Goal: Task Accomplishment & Management: Use online tool/utility

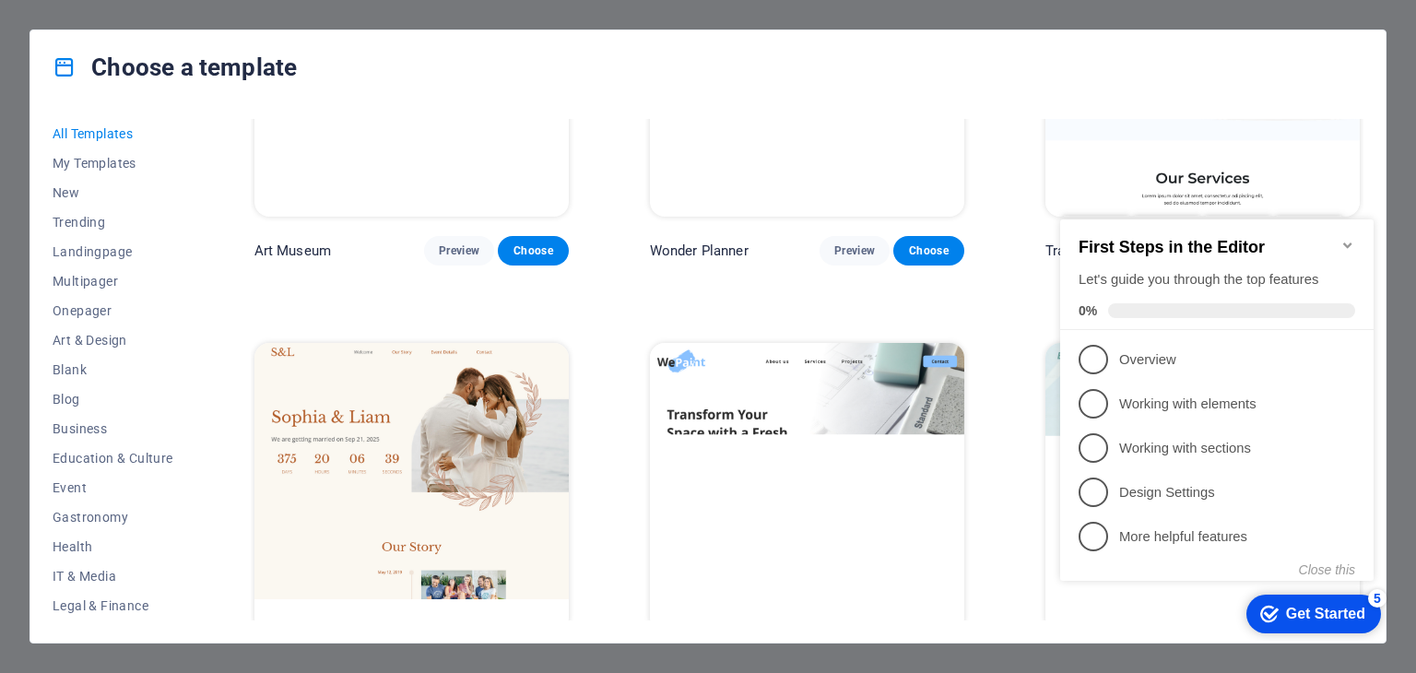
scroll to position [737, 0]
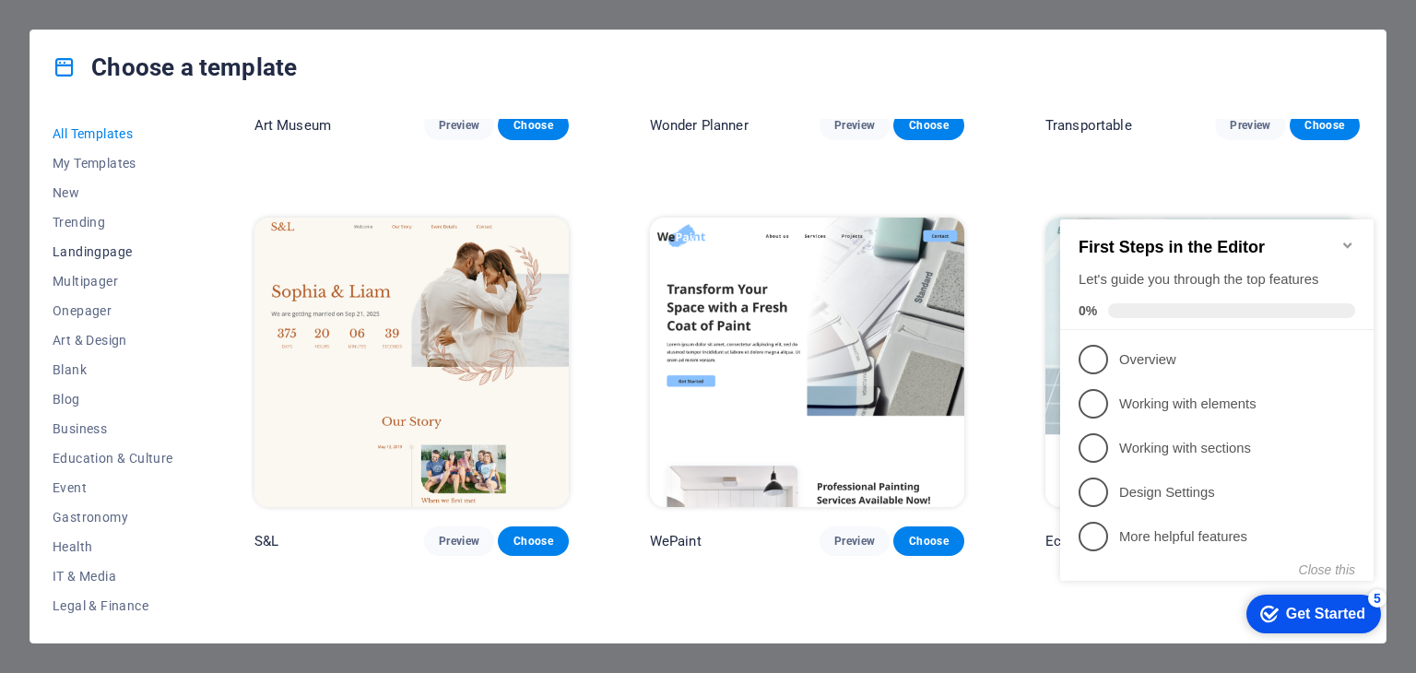
click at [115, 253] on span "Landingpage" at bounding box center [113, 251] width 121 height 15
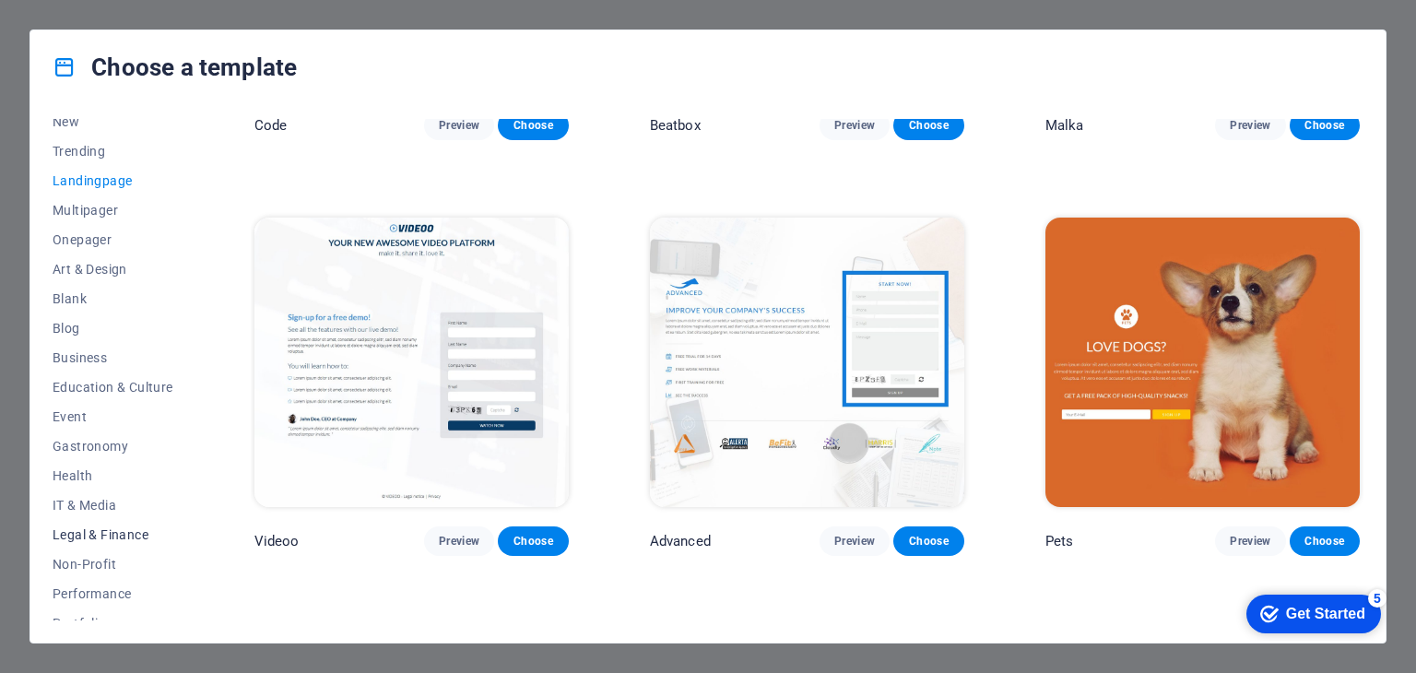
scroll to position [236, 0]
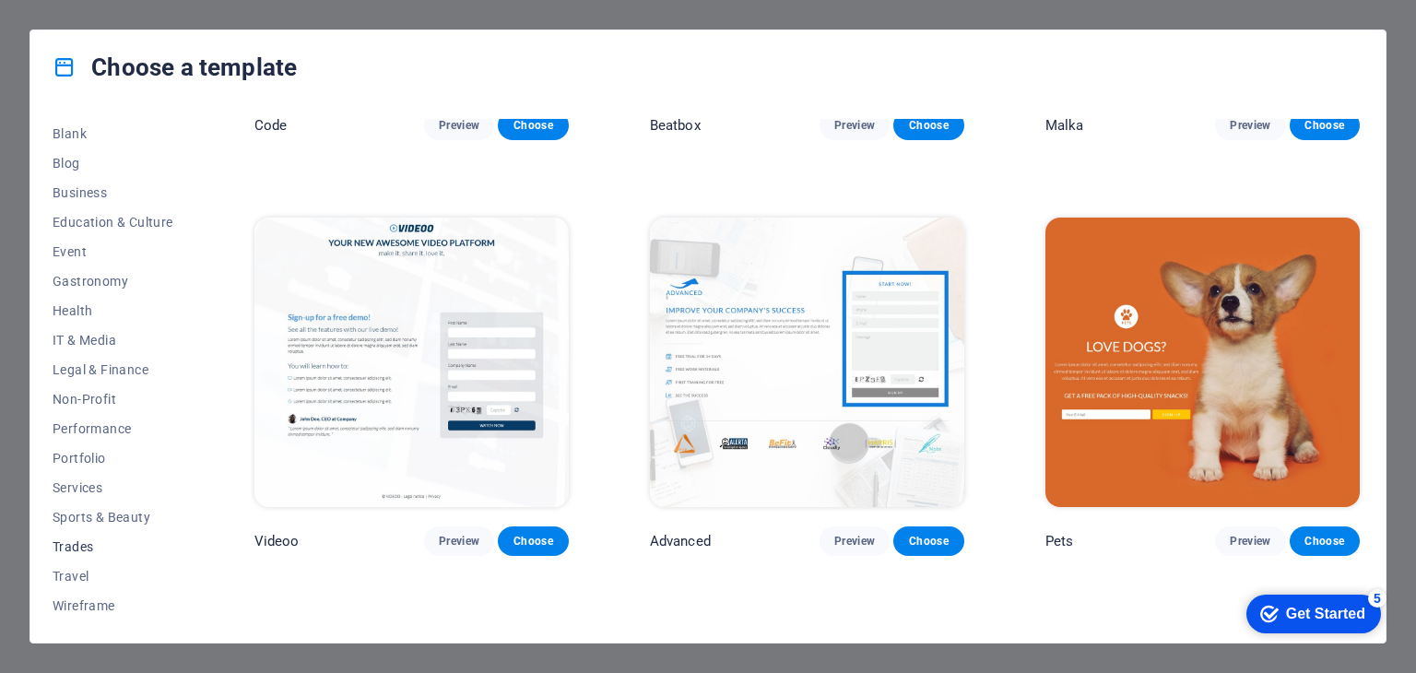
click at [80, 544] on span "Trades" at bounding box center [113, 546] width 121 height 15
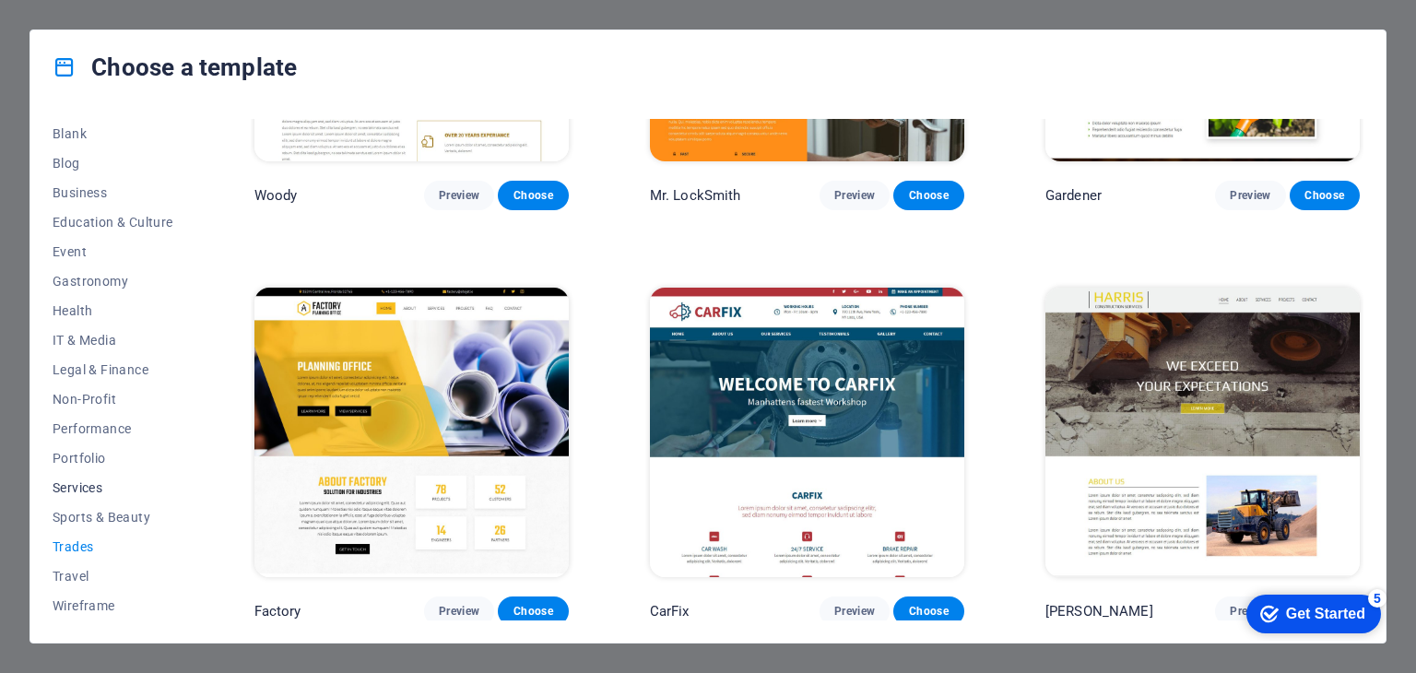
click at [88, 491] on span "Services" at bounding box center [113, 487] width 121 height 15
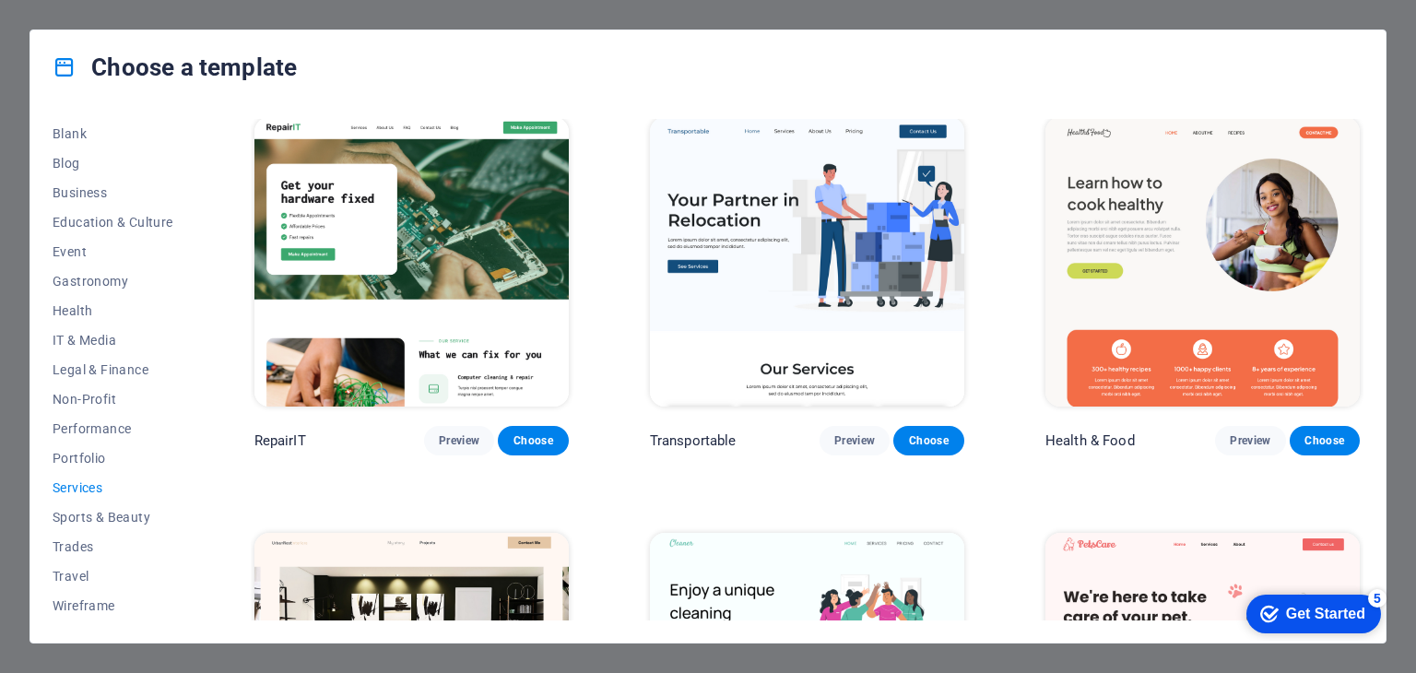
scroll to position [0, 0]
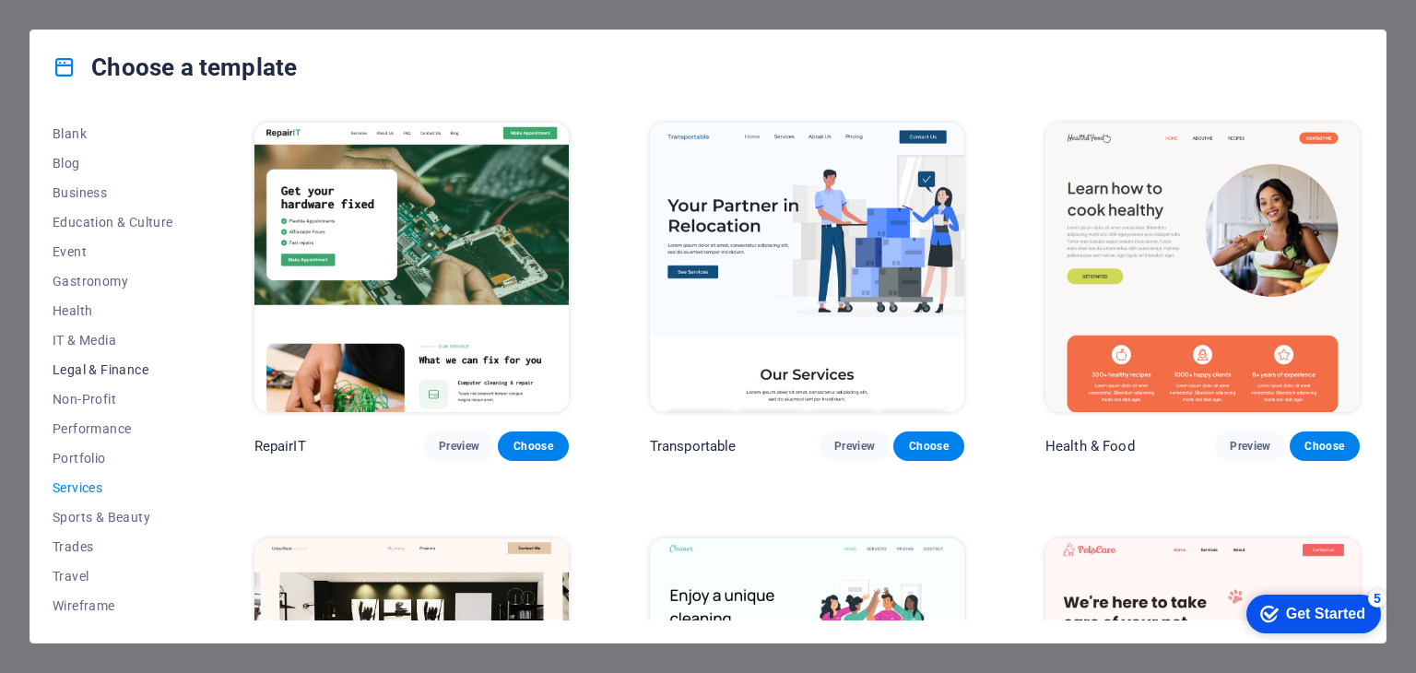
click at [96, 365] on span "Legal & Finance" at bounding box center [113, 369] width 121 height 15
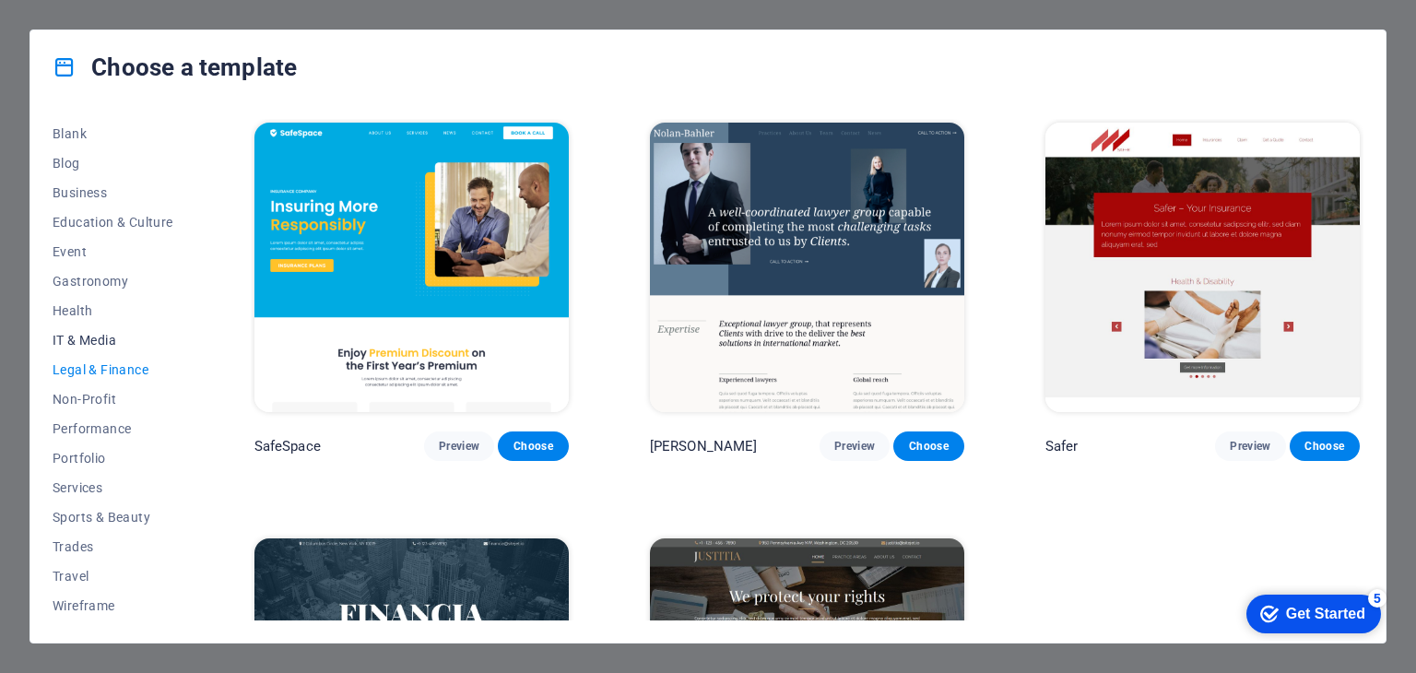
click at [91, 344] on span "IT & Media" at bounding box center [113, 340] width 121 height 15
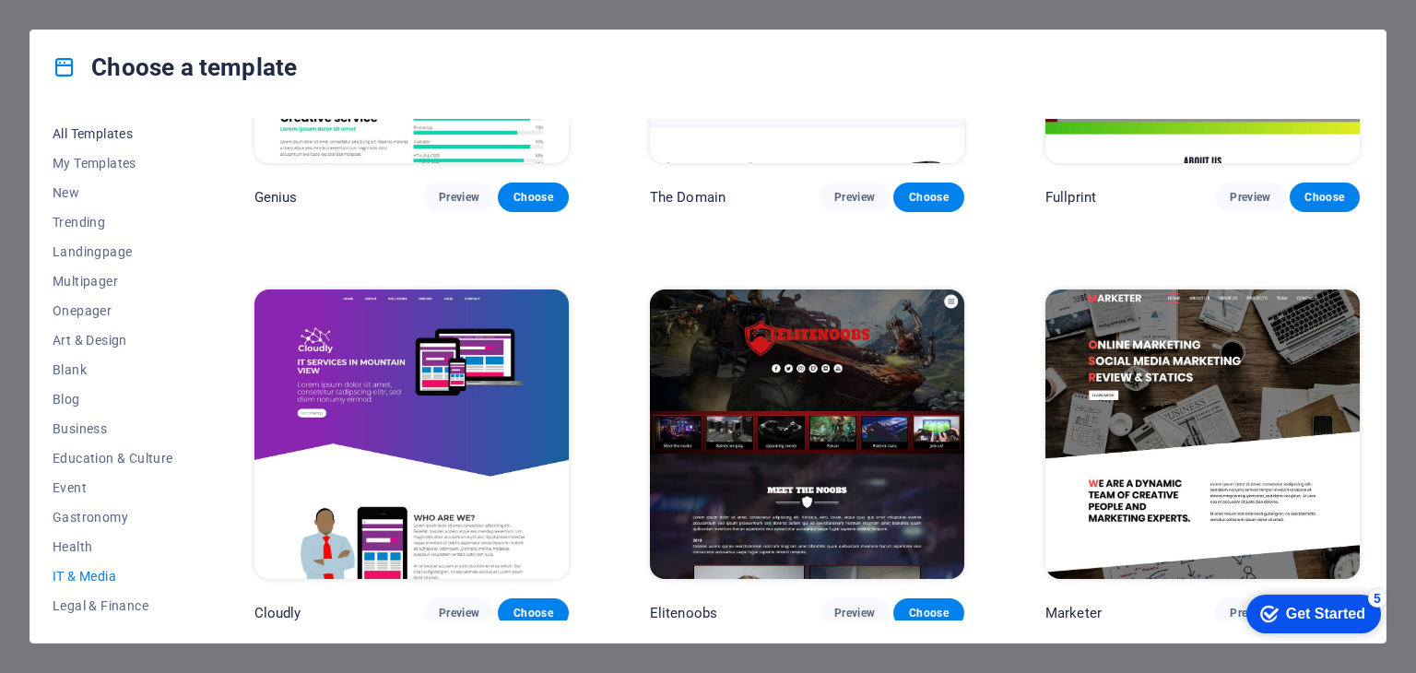
click at [103, 126] on span "All Templates" at bounding box center [113, 133] width 121 height 15
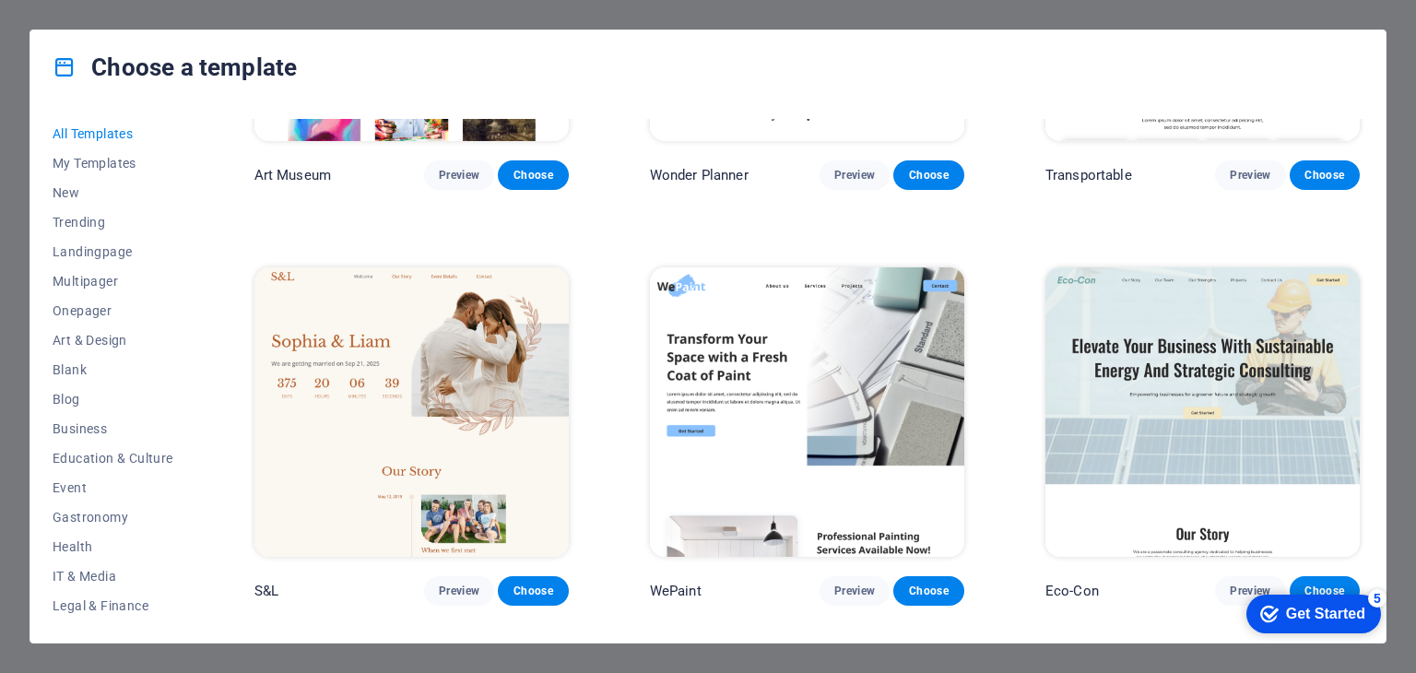
scroll to position [922, 0]
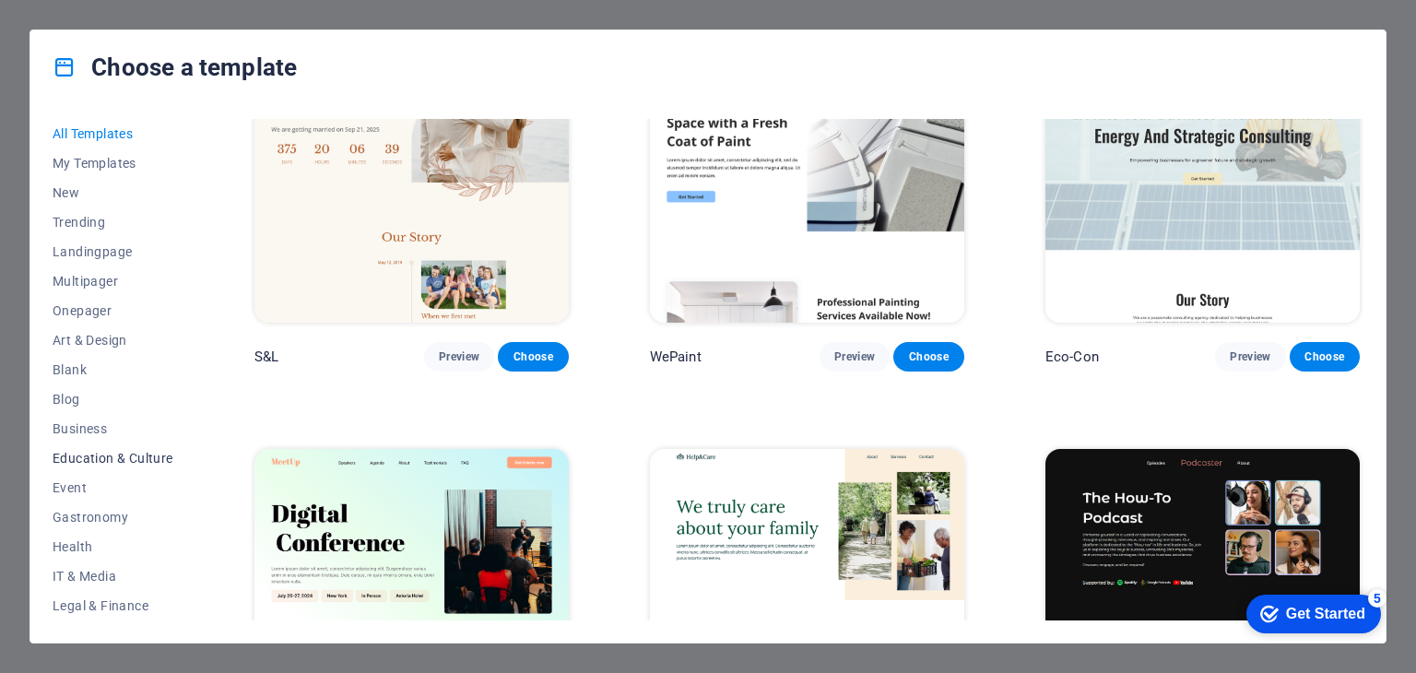
click at [148, 461] on span "Education & Culture" at bounding box center [113, 458] width 121 height 15
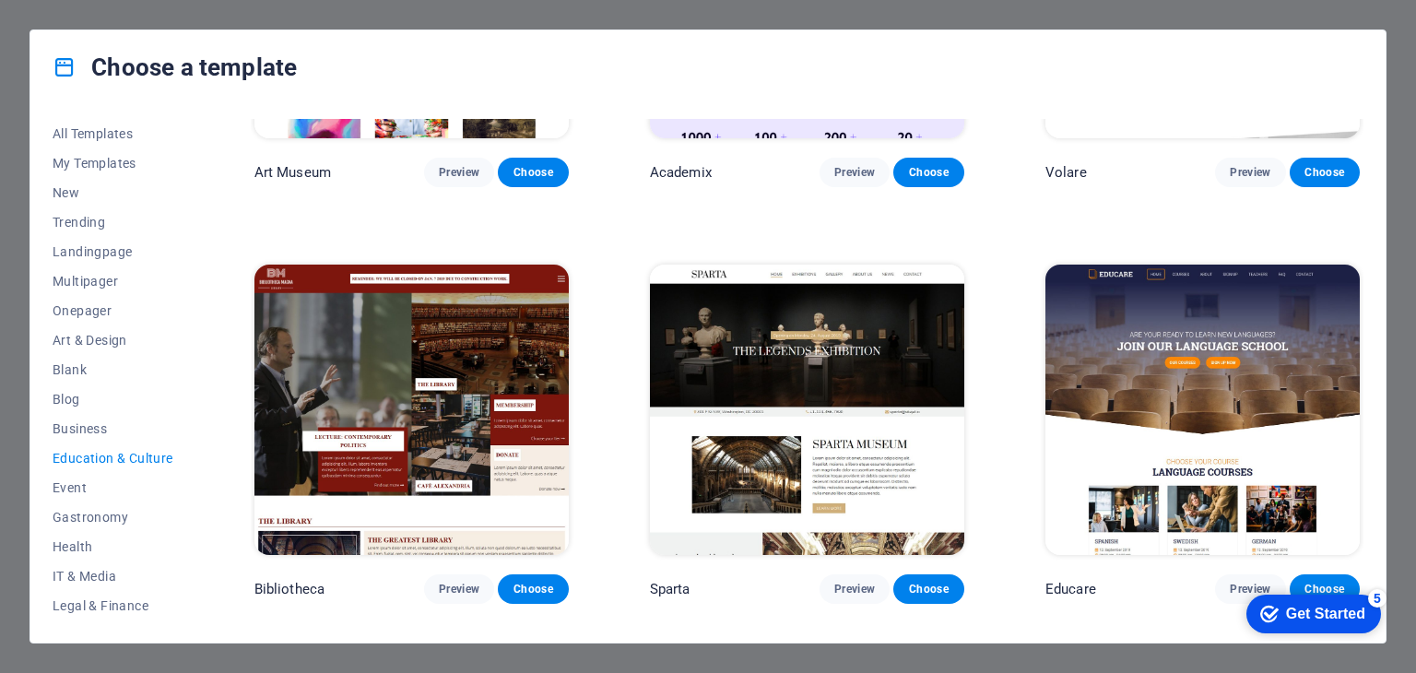
scroll to position [276, 0]
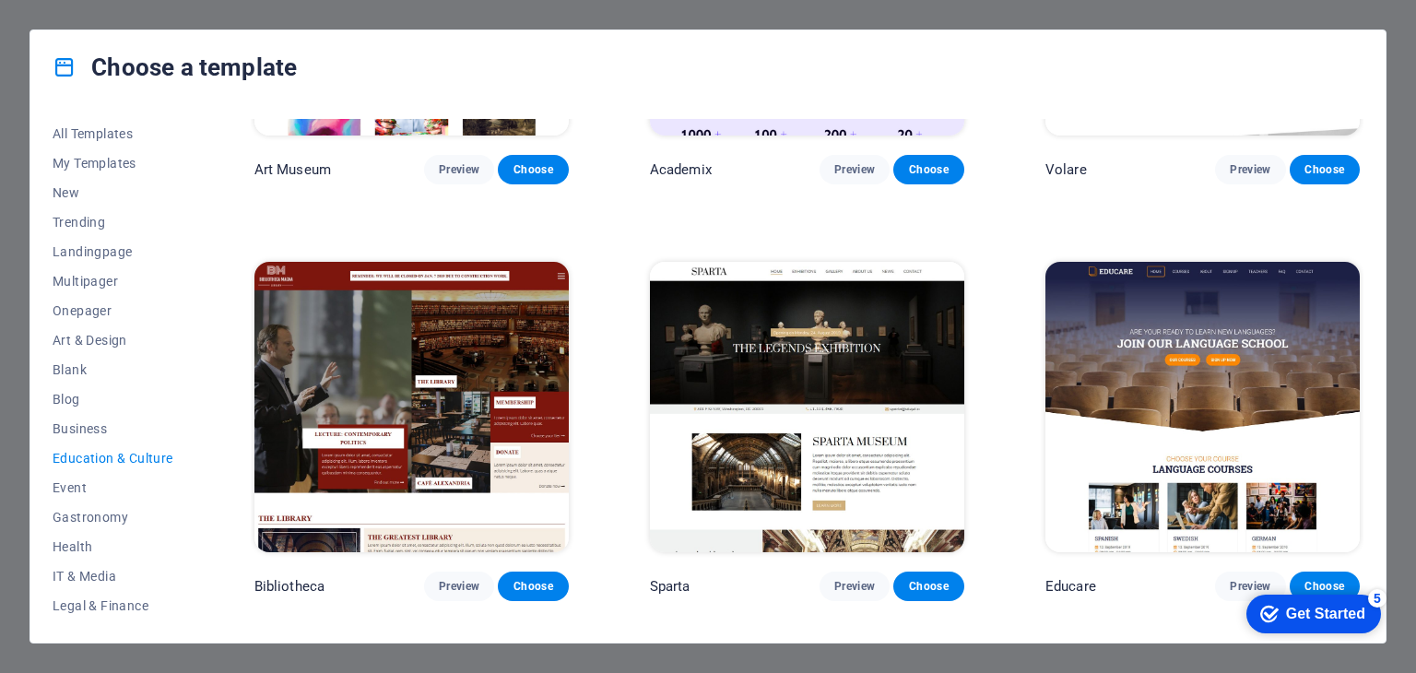
click at [1247, 395] on img at bounding box center [1202, 406] width 314 height 289
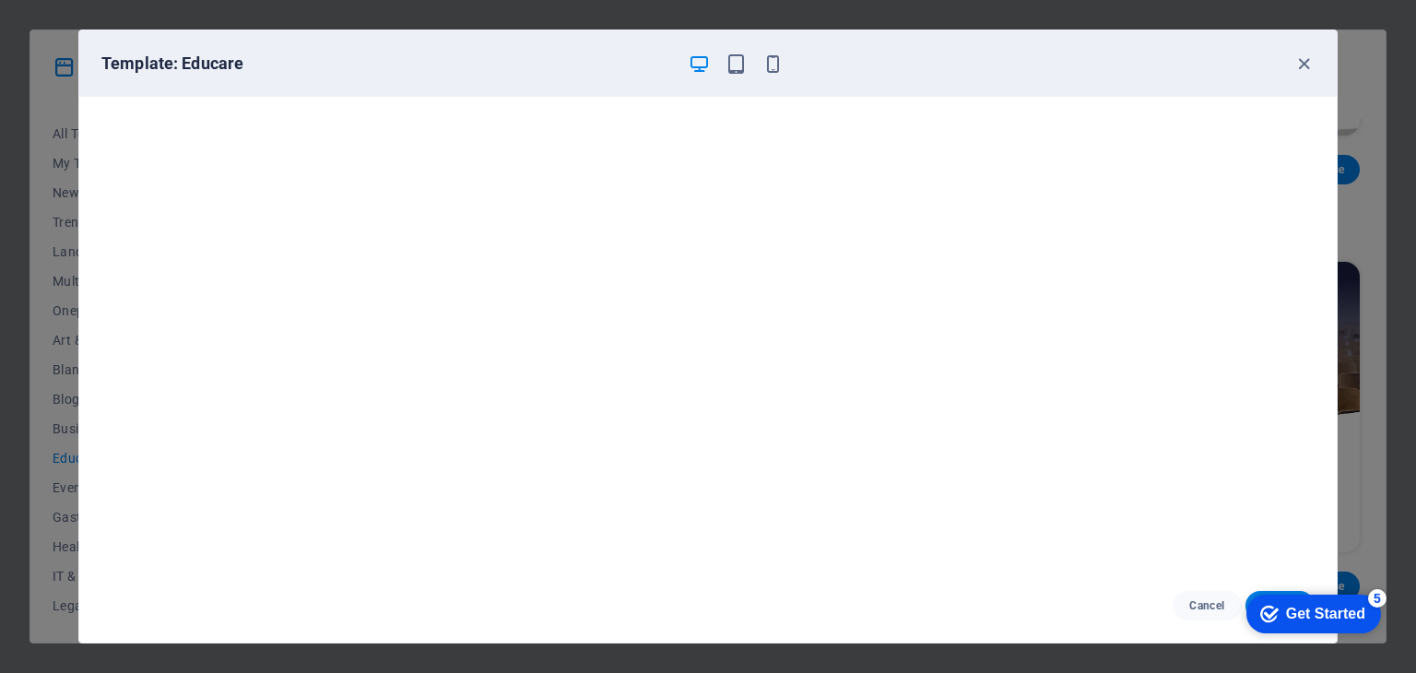
scroll to position [0, 0]
click at [1300, 65] on icon "button" at bounding box center [1303, 63] width 21 height 21
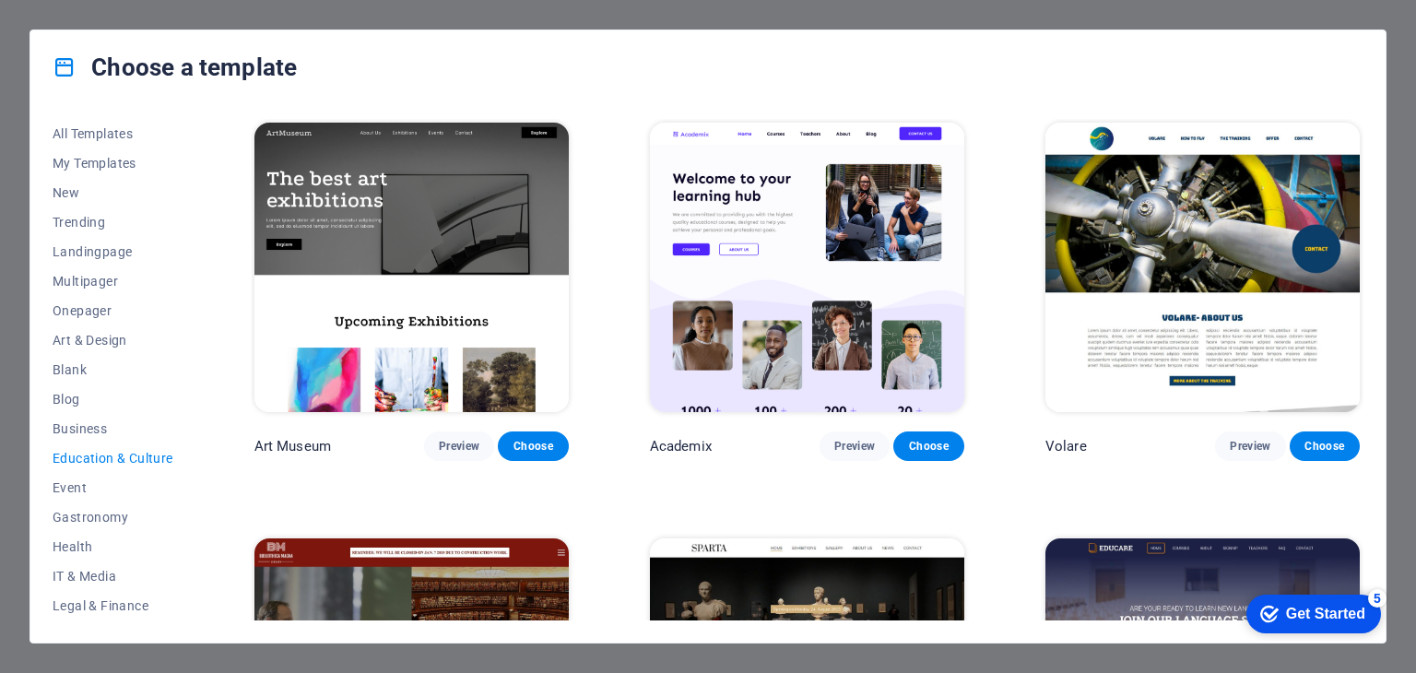
click at [770, 249] on img at bounding box center [807, 267] width 314 height 289
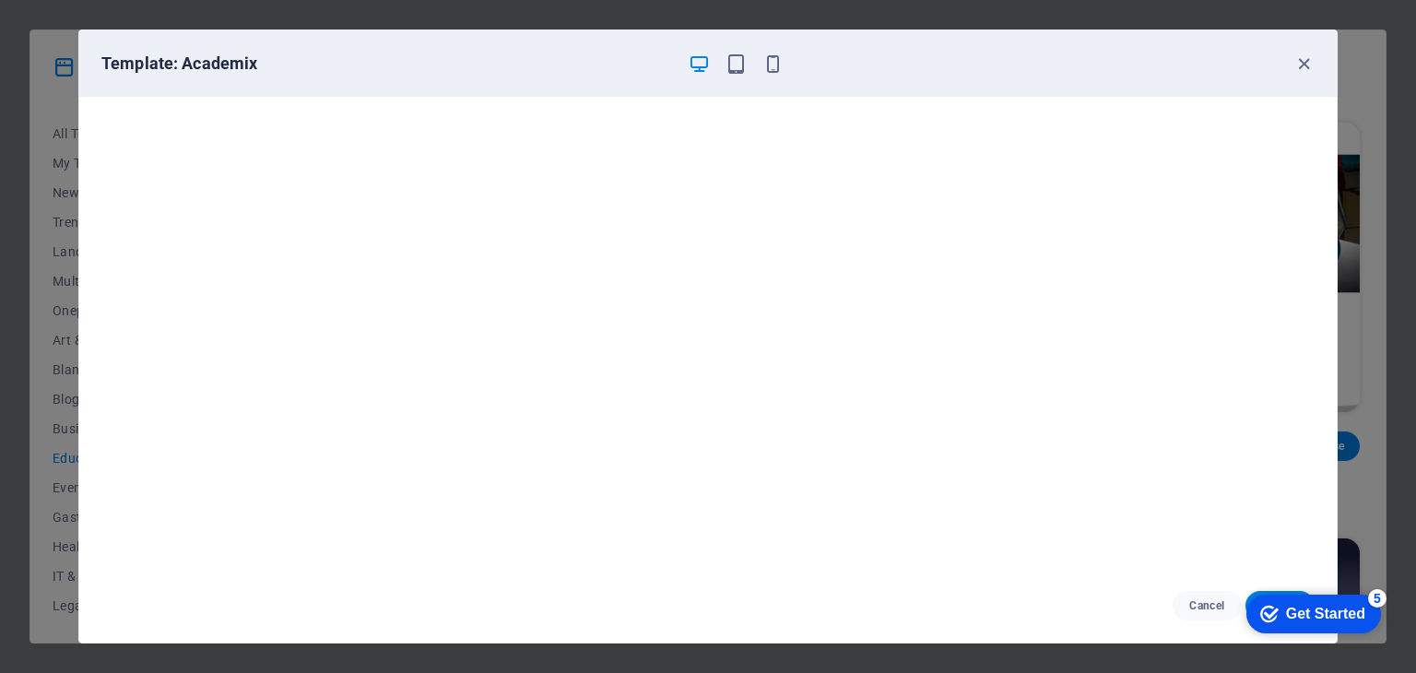
scroll to position [5, 0]
click at [1298, 63] on icon "button" at bounding box center [1303, 63] width 21 height 21
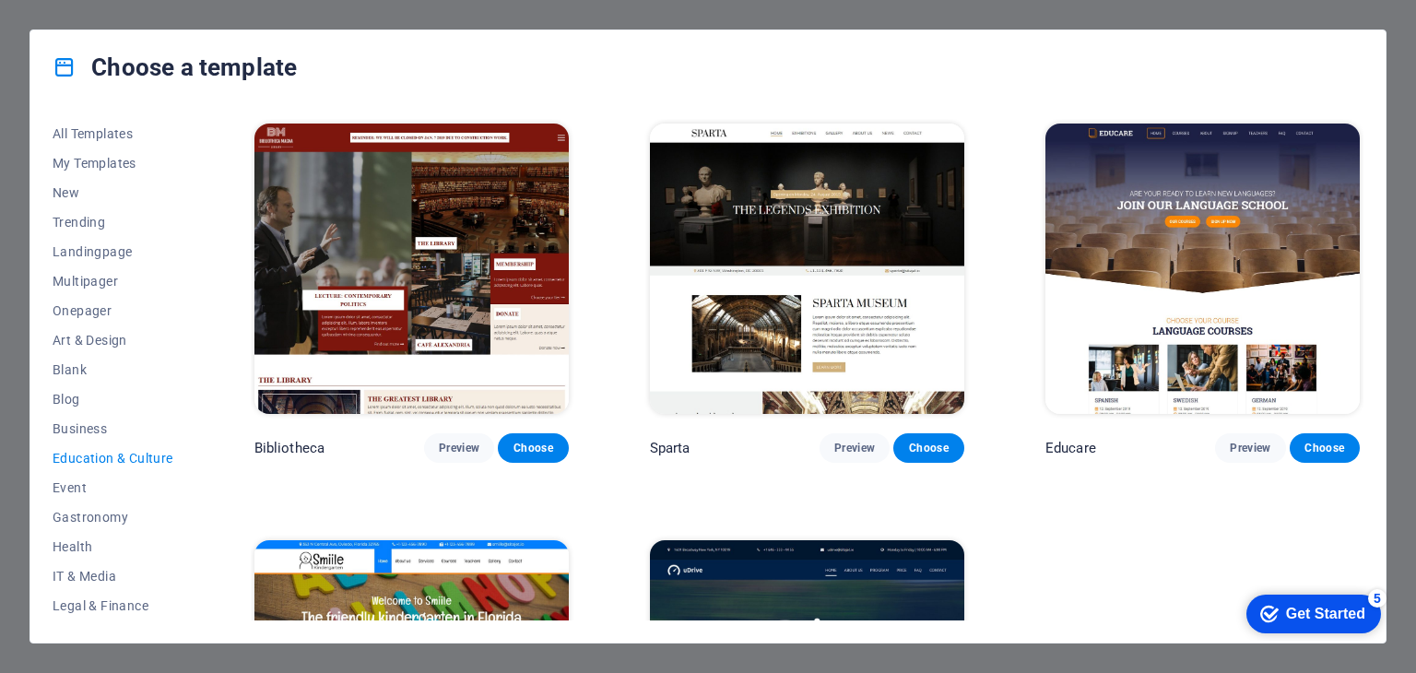
scroll to position [461, 0]
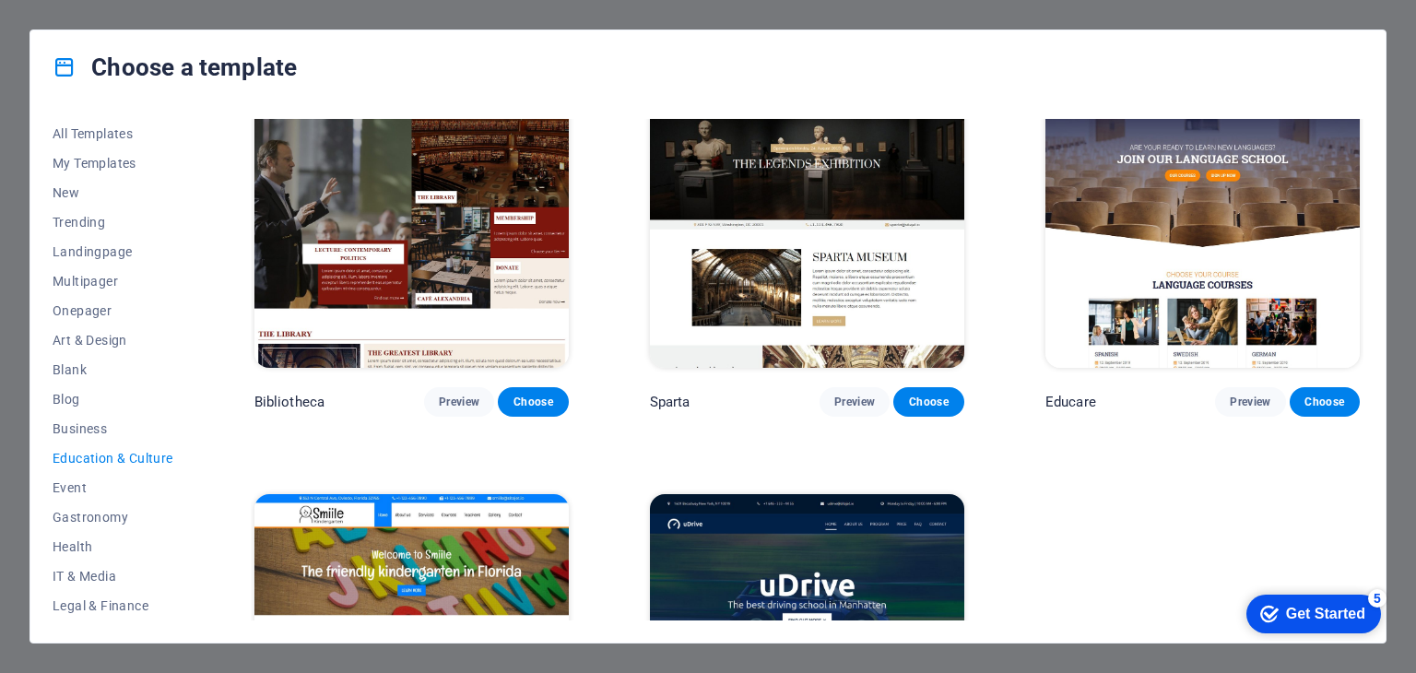
click at [452, 205] on img at bounding box center [411, 221] width 314 height 289
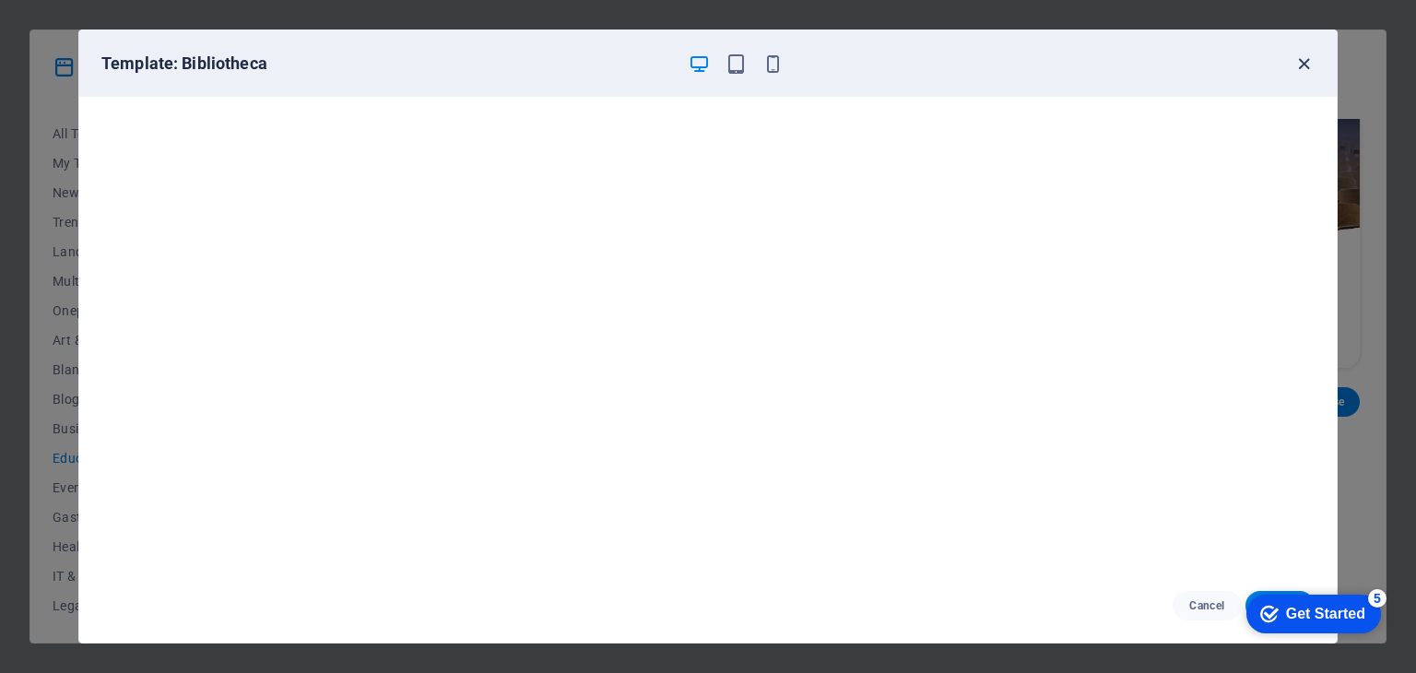
click at [1305, 57] on icon "button" at bounding box center [1303, 63] width 21 height 21
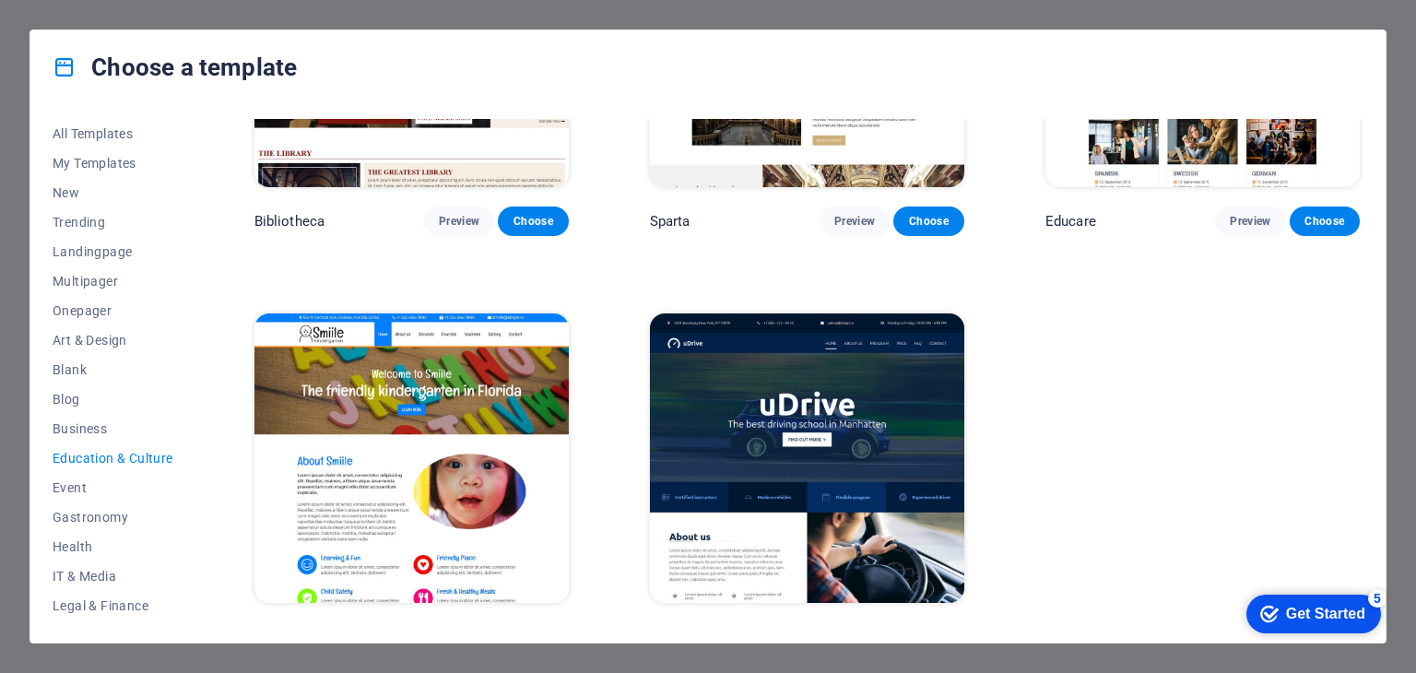
scroll to position [667, 0]
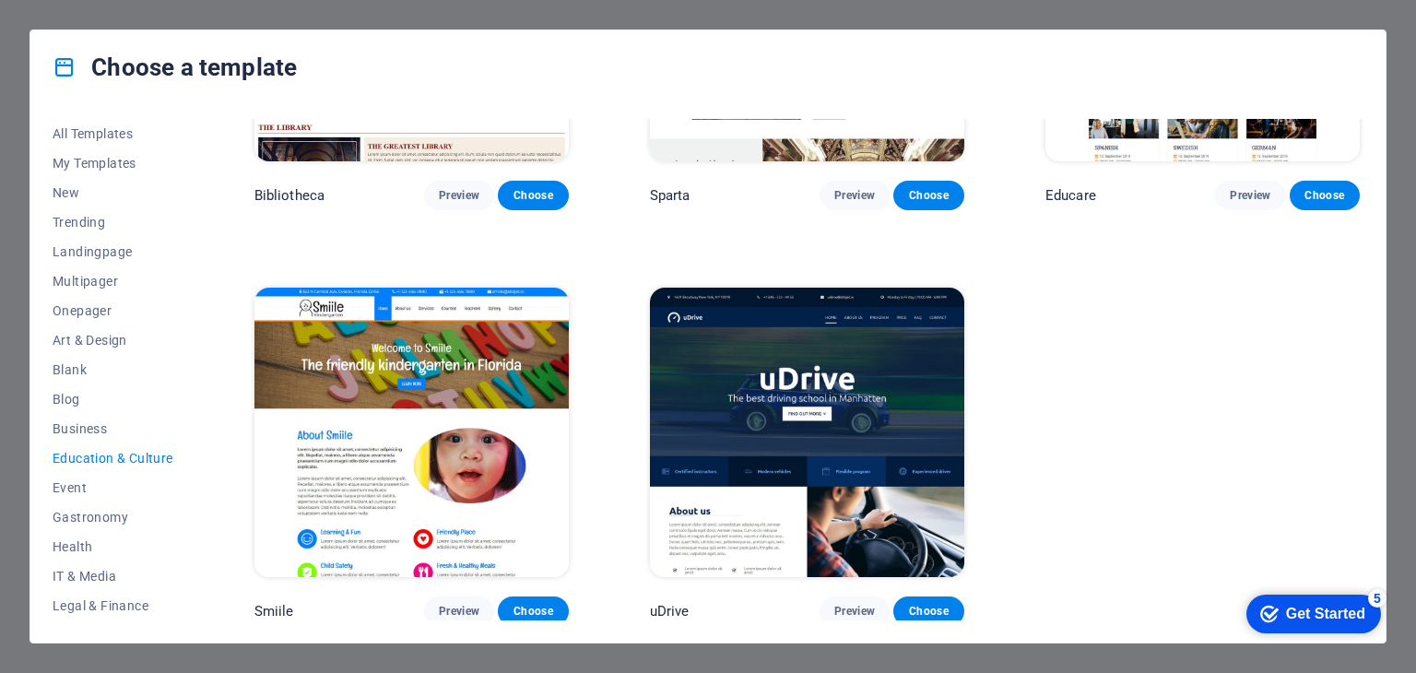
click at [398, 369] on img at bounding box center [411, 432] width 314 height 289
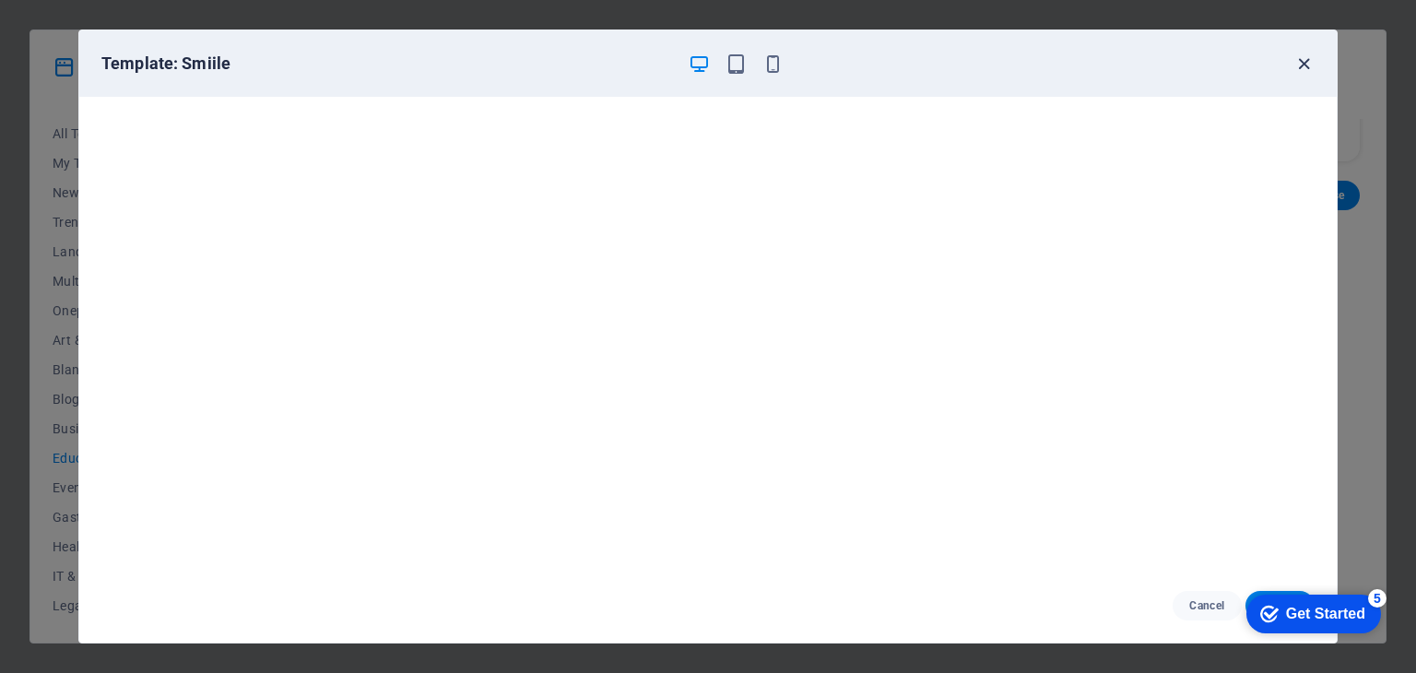
click at [1310, 57] on icon "button" at bounding box center [1303, 63] width 21 height 21
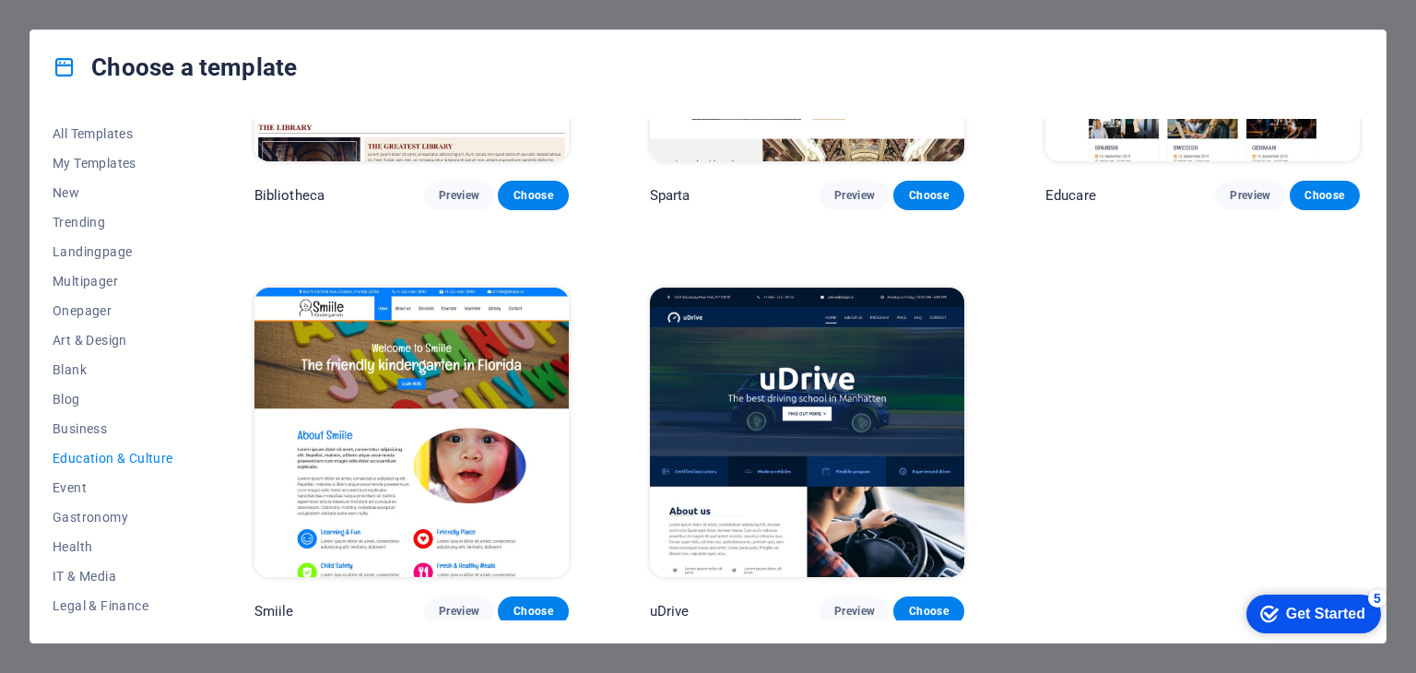
click at [822, 436] on img at bounding box center [807, 432] width 314 height 289
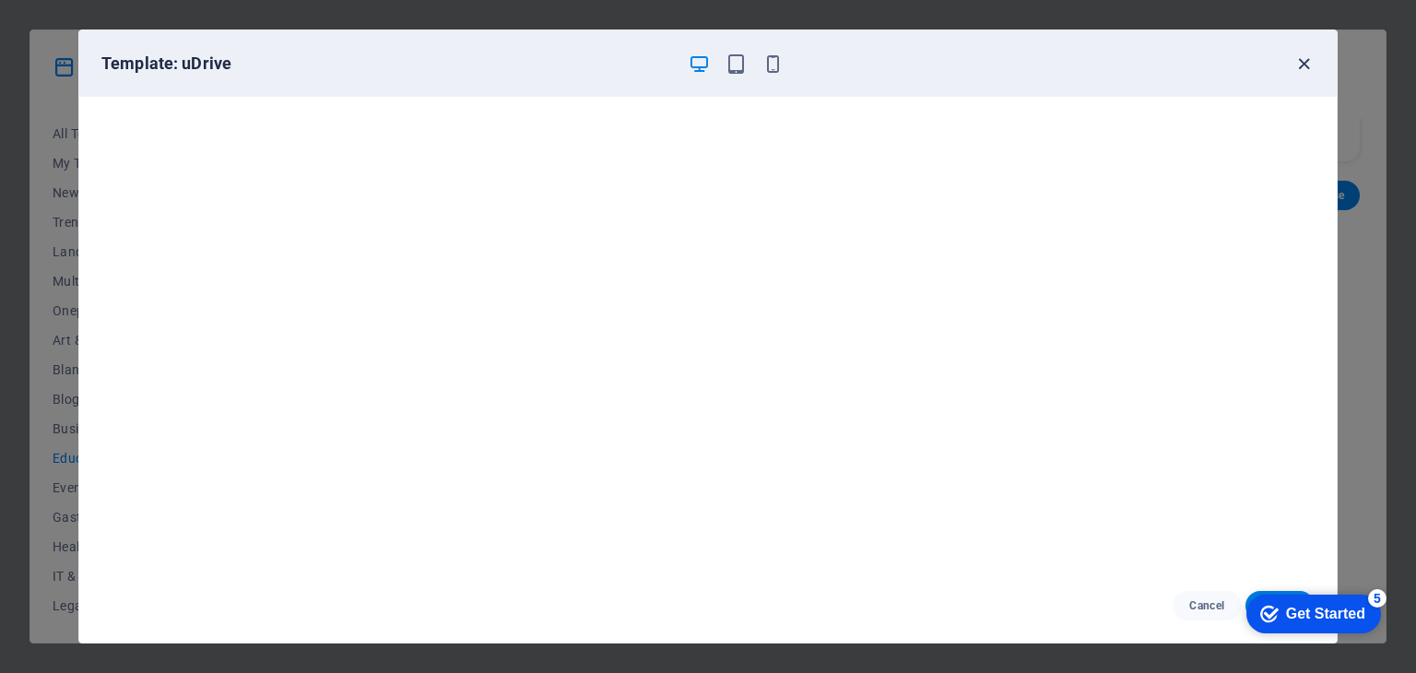
click at [1305, 64] on icon "button" at bounding box center [1303, 63] width 21 height 21
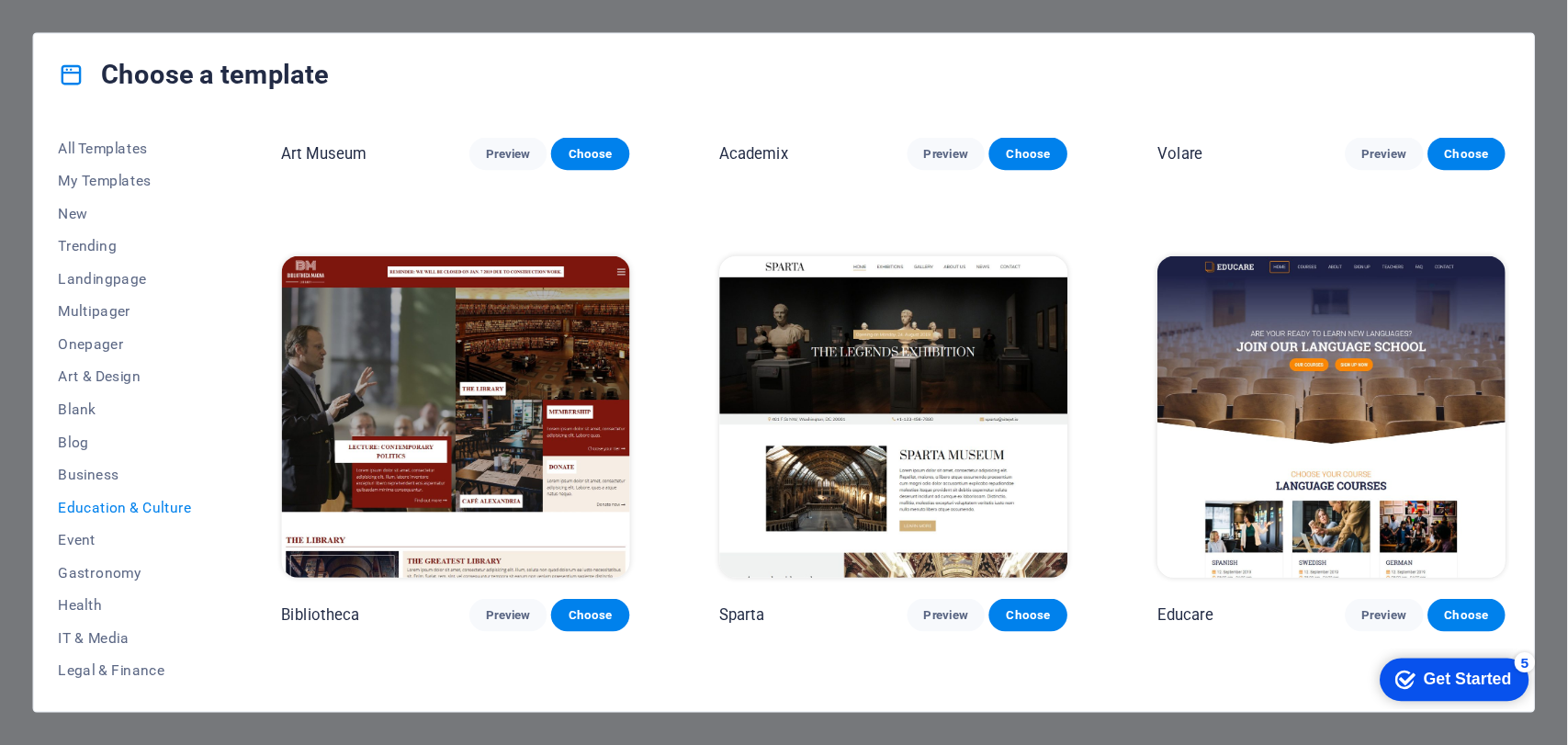
scroll to position [298, 0]
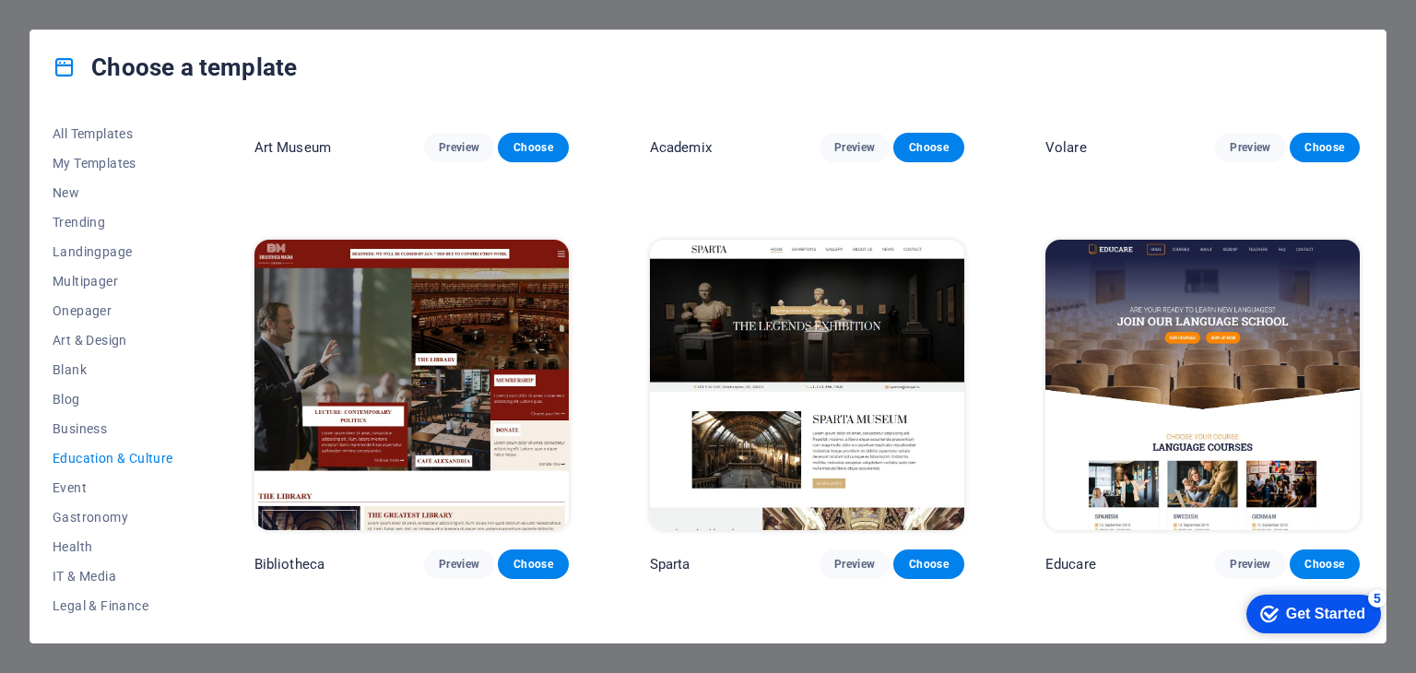
click at [1223, 417] on img at bounding box center [1202, 384] width 314 height 289
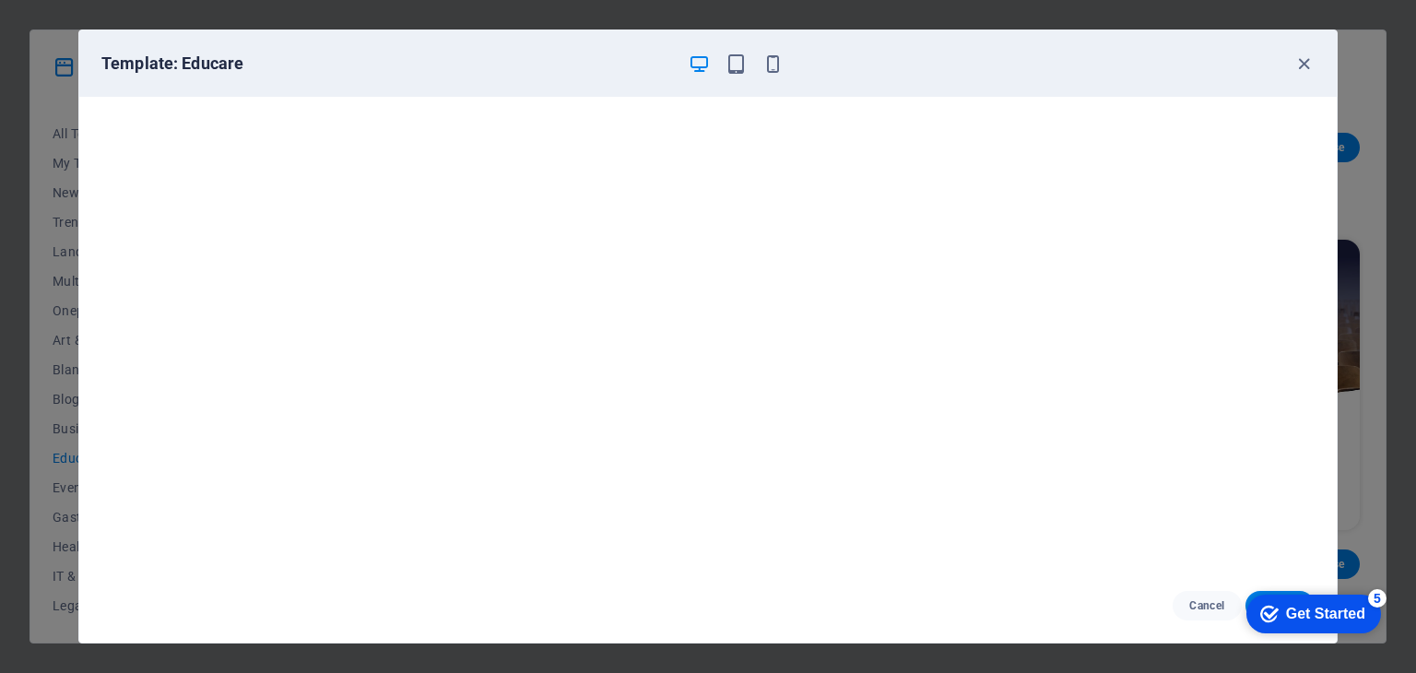
click at [1291, 617] on div "Get Started" at bounding box center [1325, 613] width 79 height 17
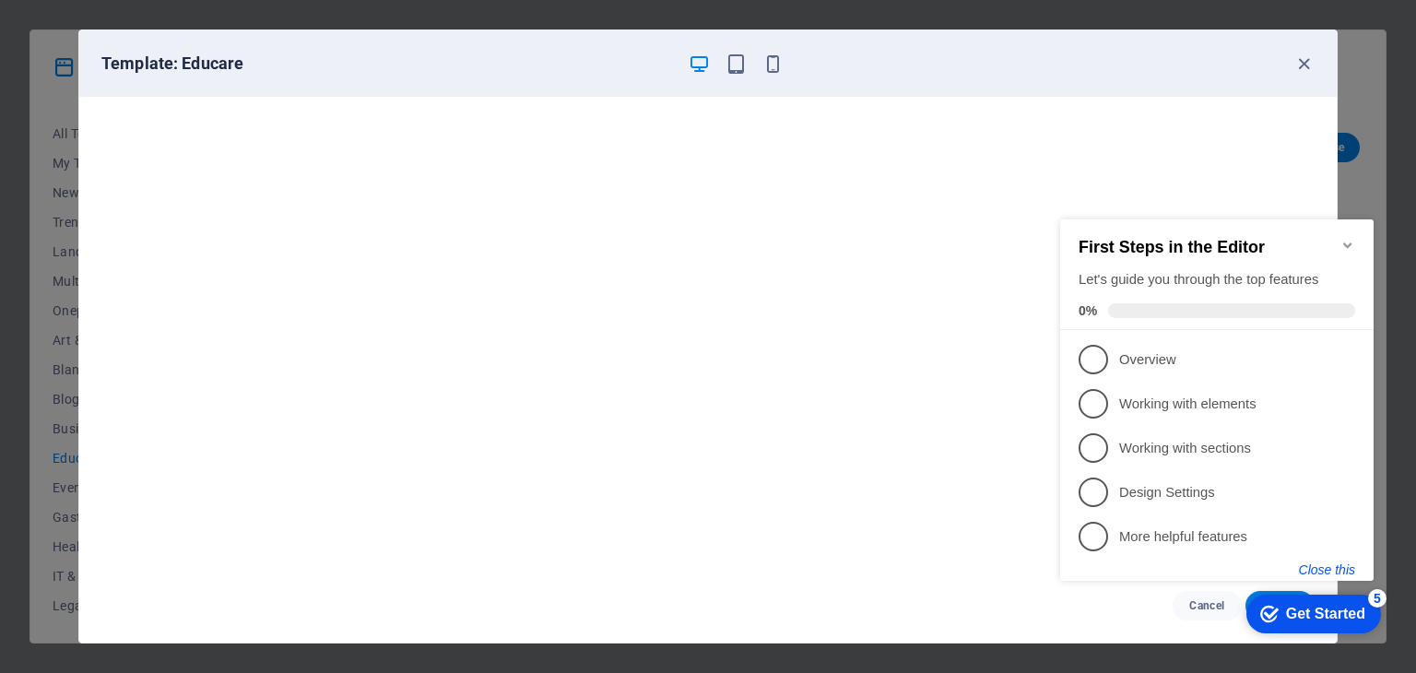
click at [1342, 568] on button "Close this" at bounding box center [1327, 569] width 56 height 15
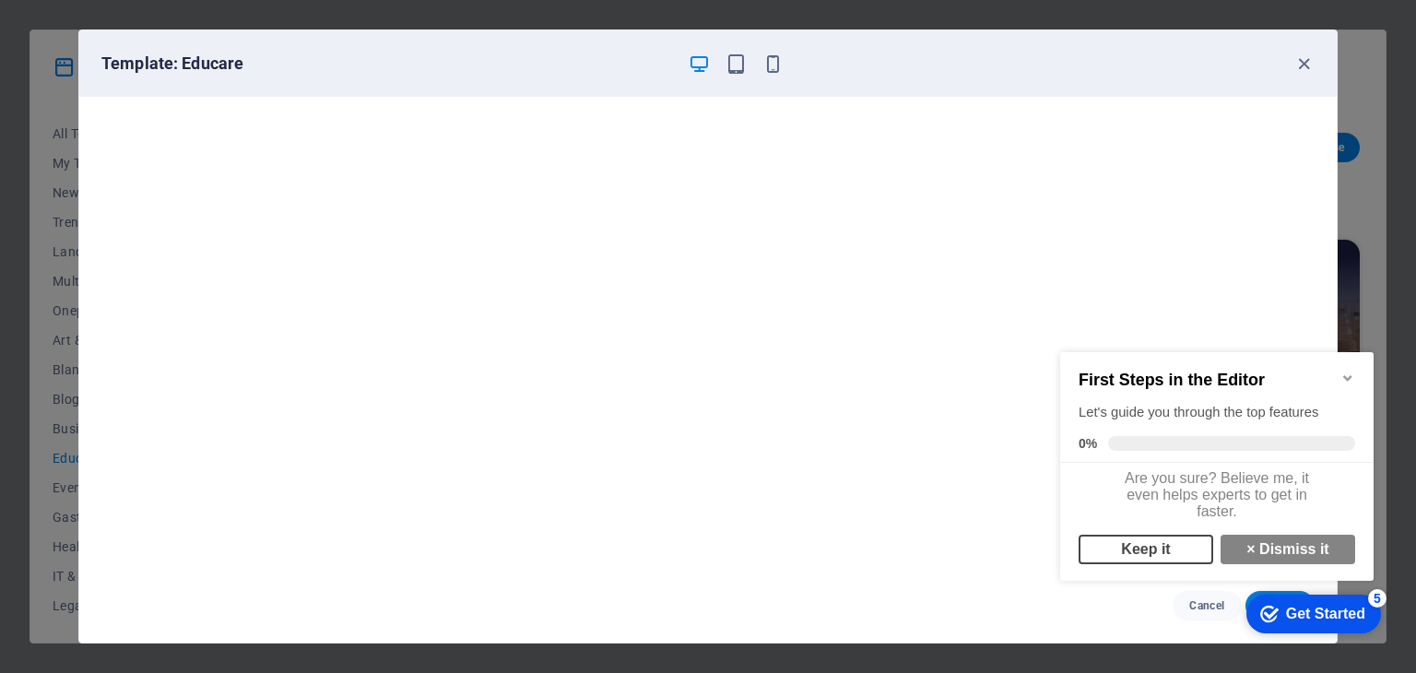
click at [1158, 559] on link "Keep it" at bounding box center [1145, 549] width 135 height 29
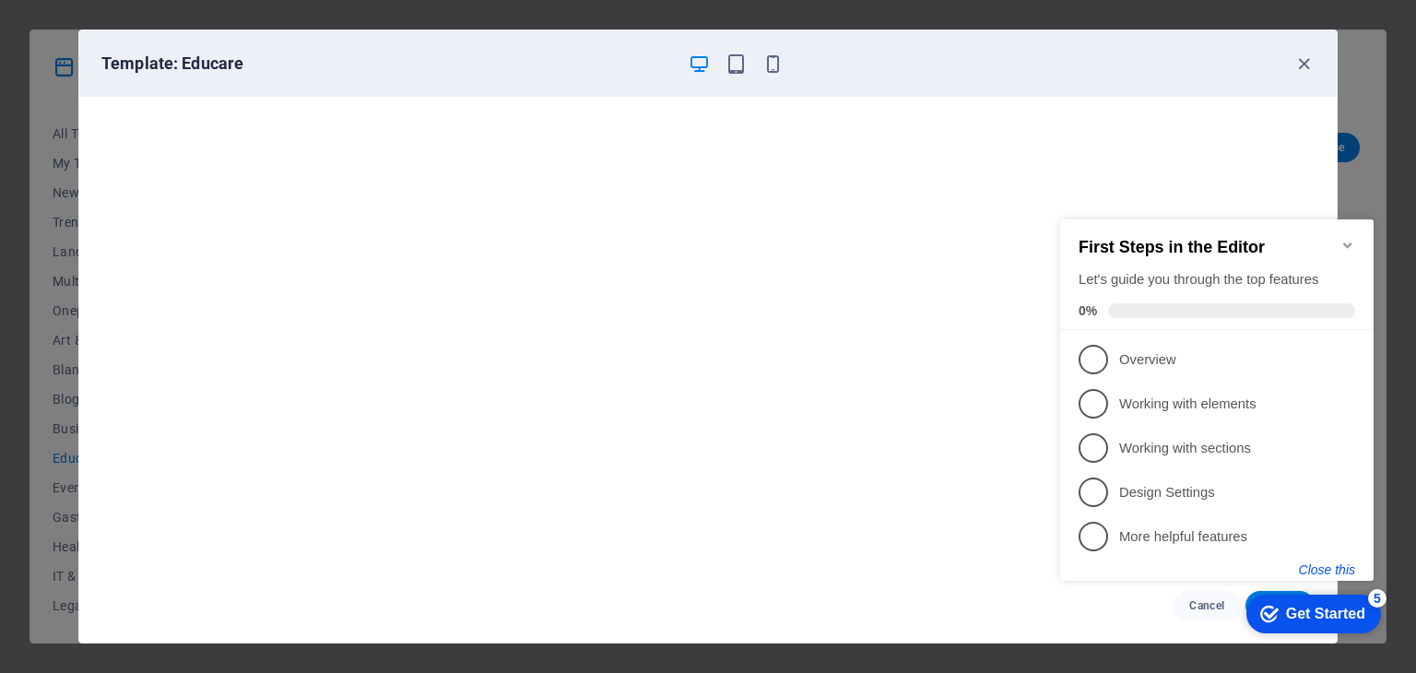
click at [1343, 568] on button "Close this" at bounding box center [1327, 569] width 56 height 15
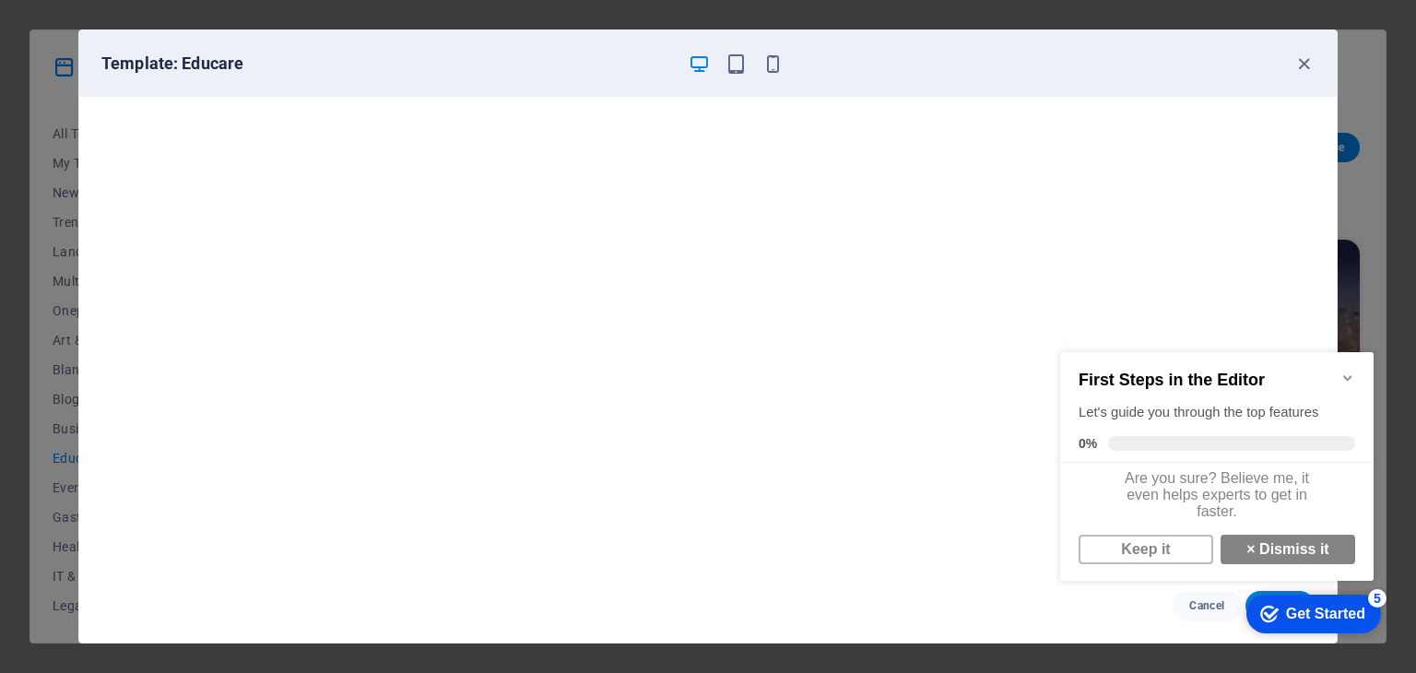
click at [1351, 370] on icon "Minimize checklist" at bounding box center [1347, 377] width 15 height 15
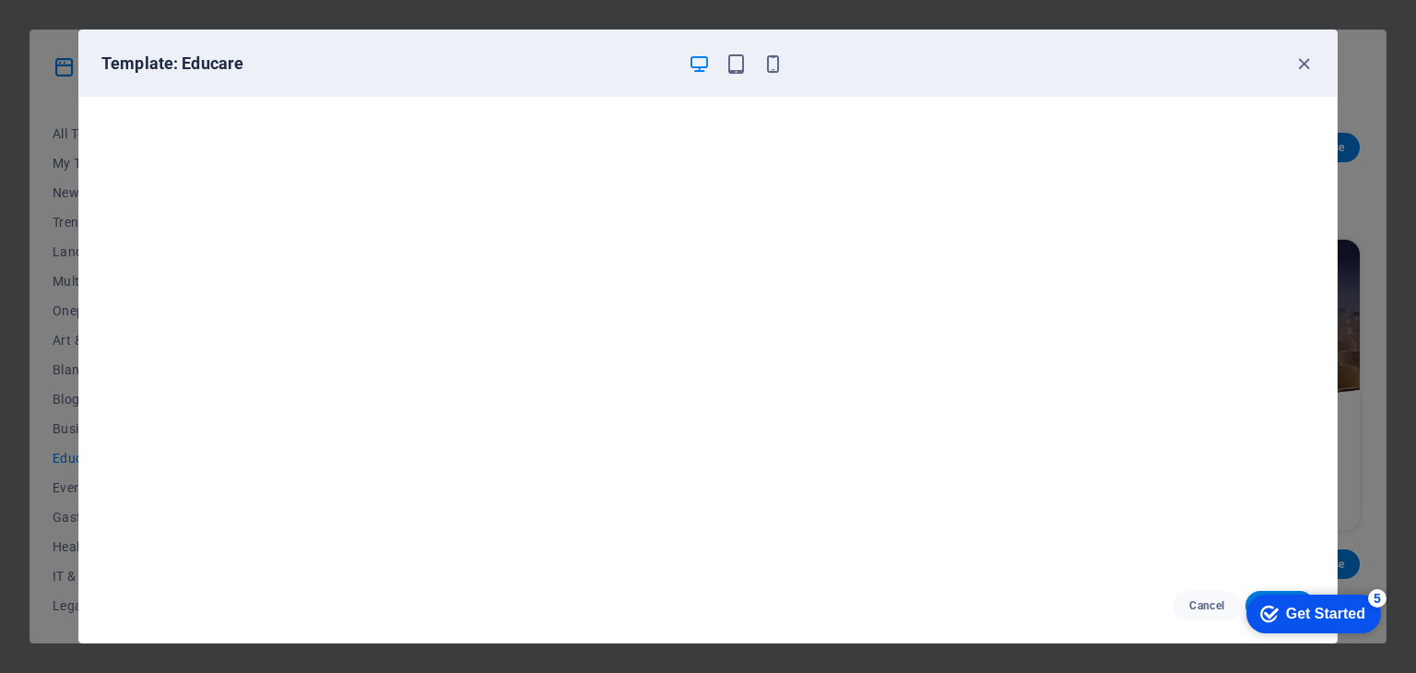
click at [1282, 594] on div "checkmark Get Started 5" at bounding box center [1313, 613] width 135 height 39
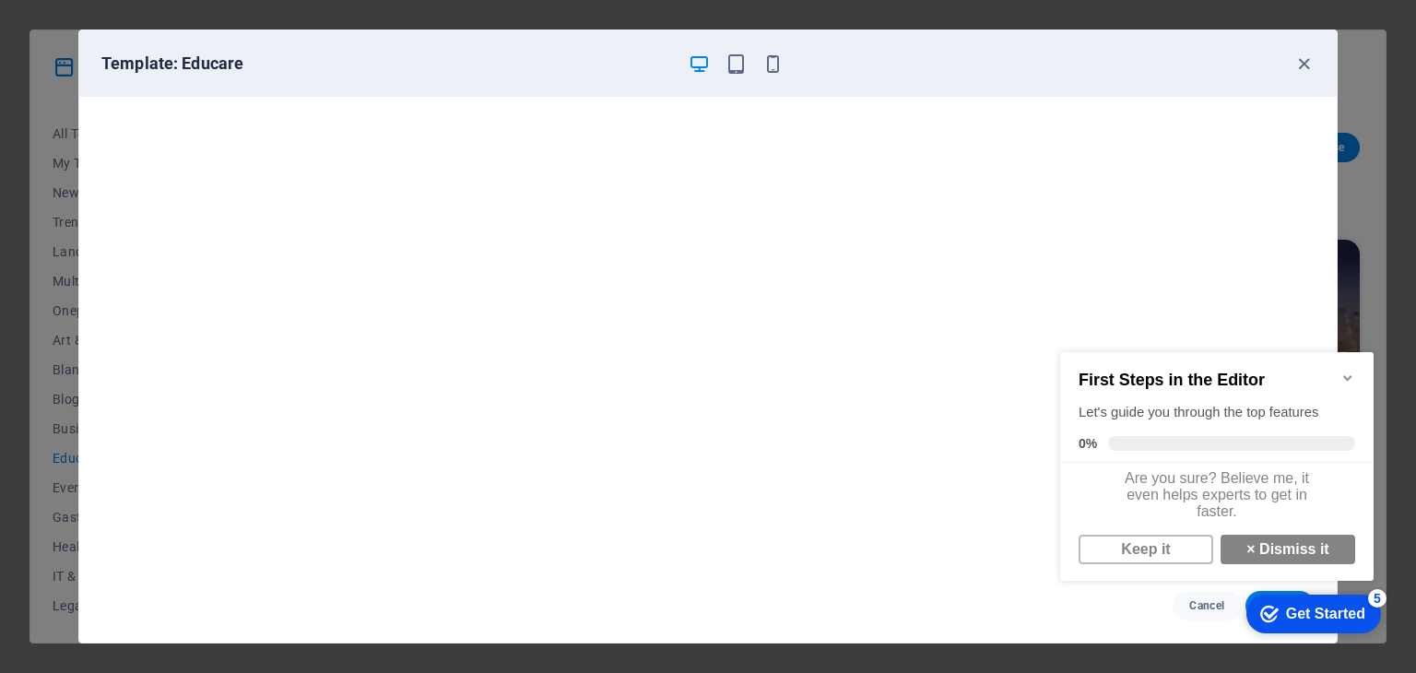
click at [1350, 370] on icon "Minimize checklist" at bounding box center [1347, 377] width 15 height 15
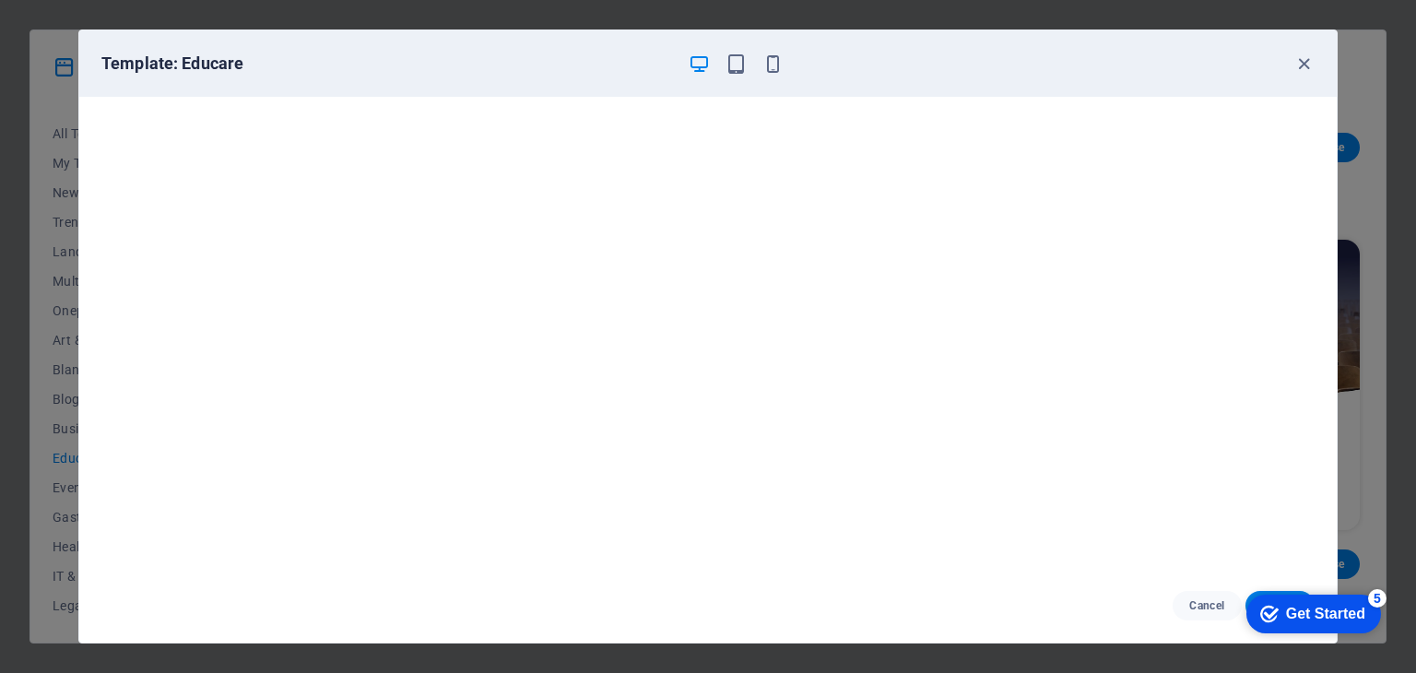
click at [1101, 594] on div "Cancel Choose" at bounding box center [707, 606] width 1257 height 74
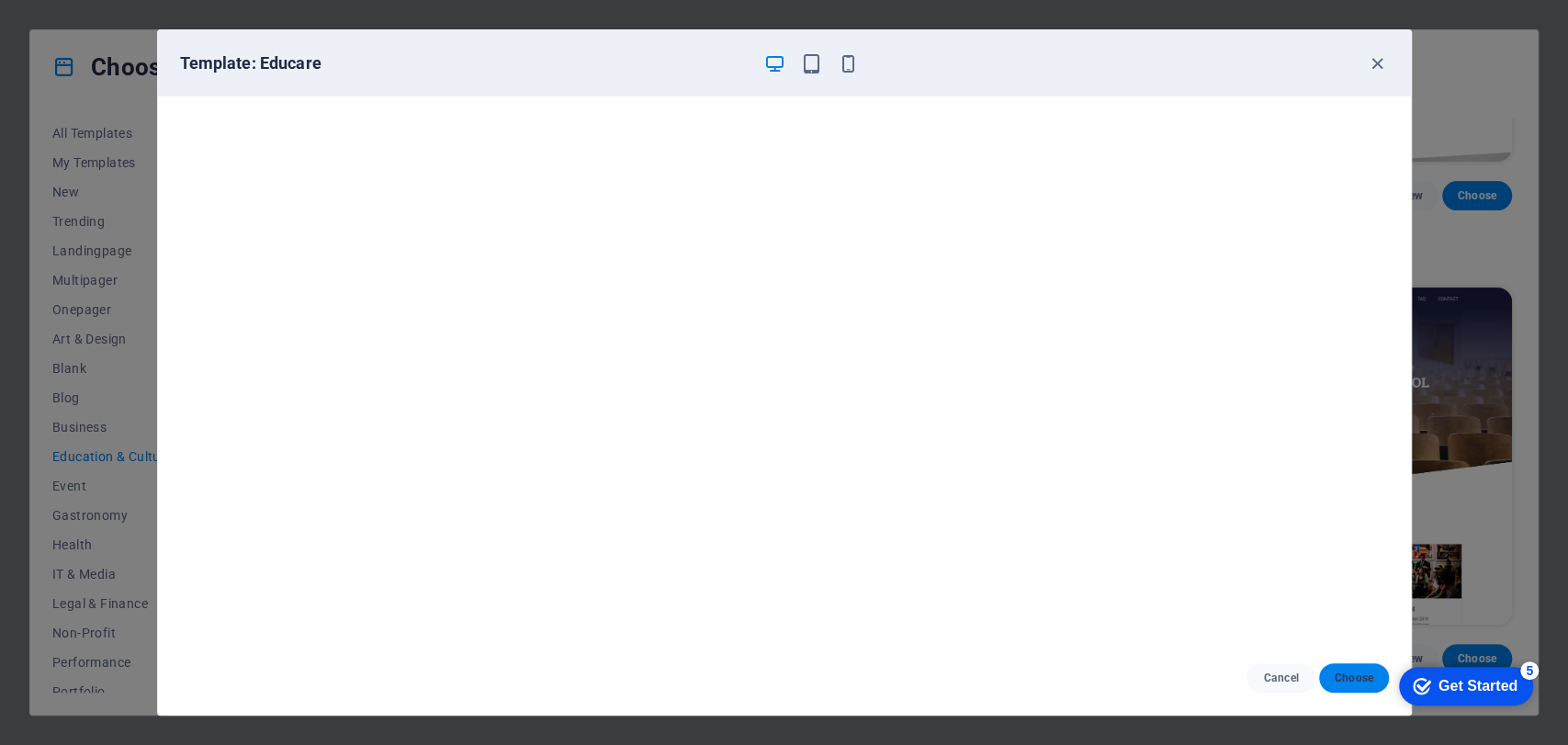
click at [1355, 670] on span "Choose" at bounding box center [1354, 678] width 40 height 15
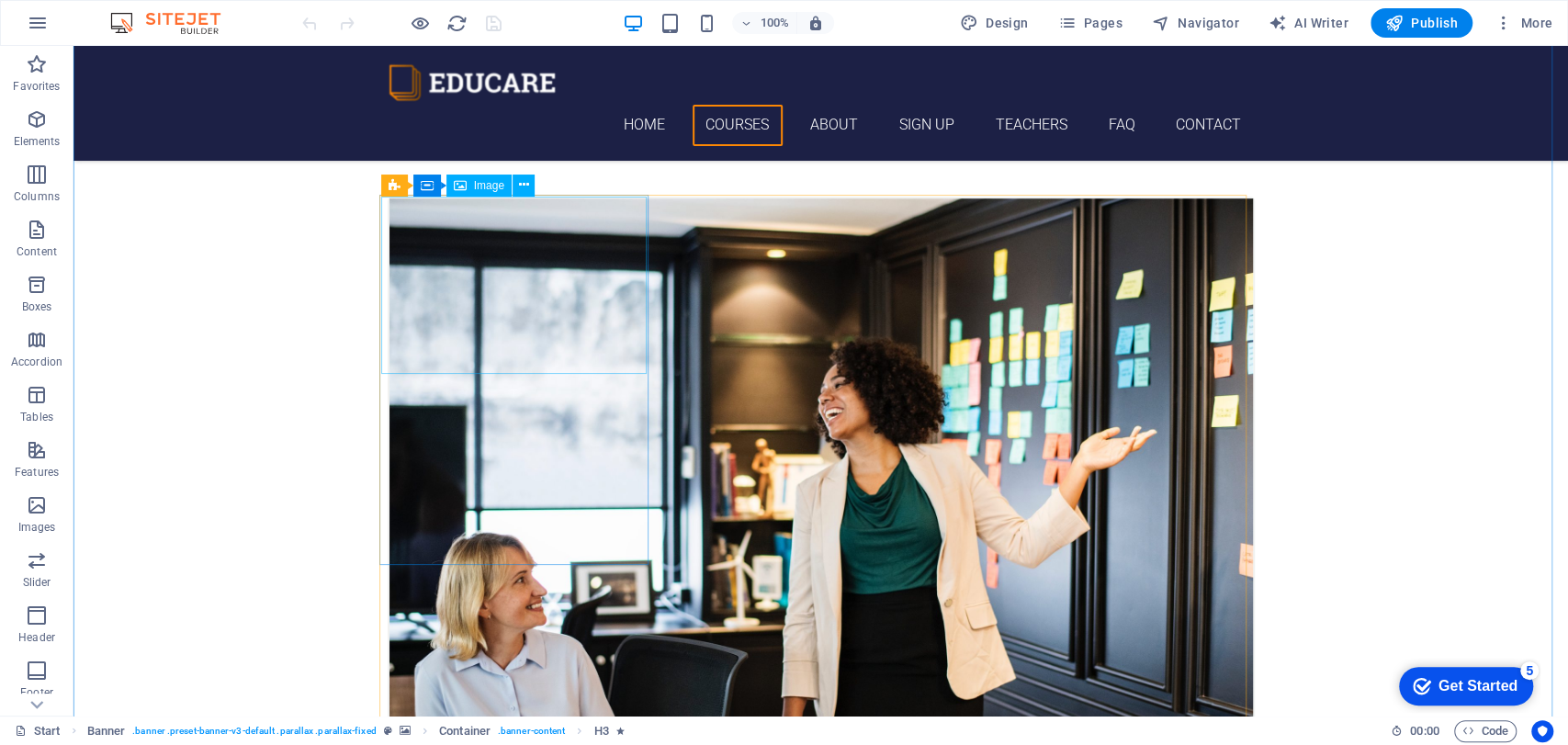
scroll to position [714, 0]
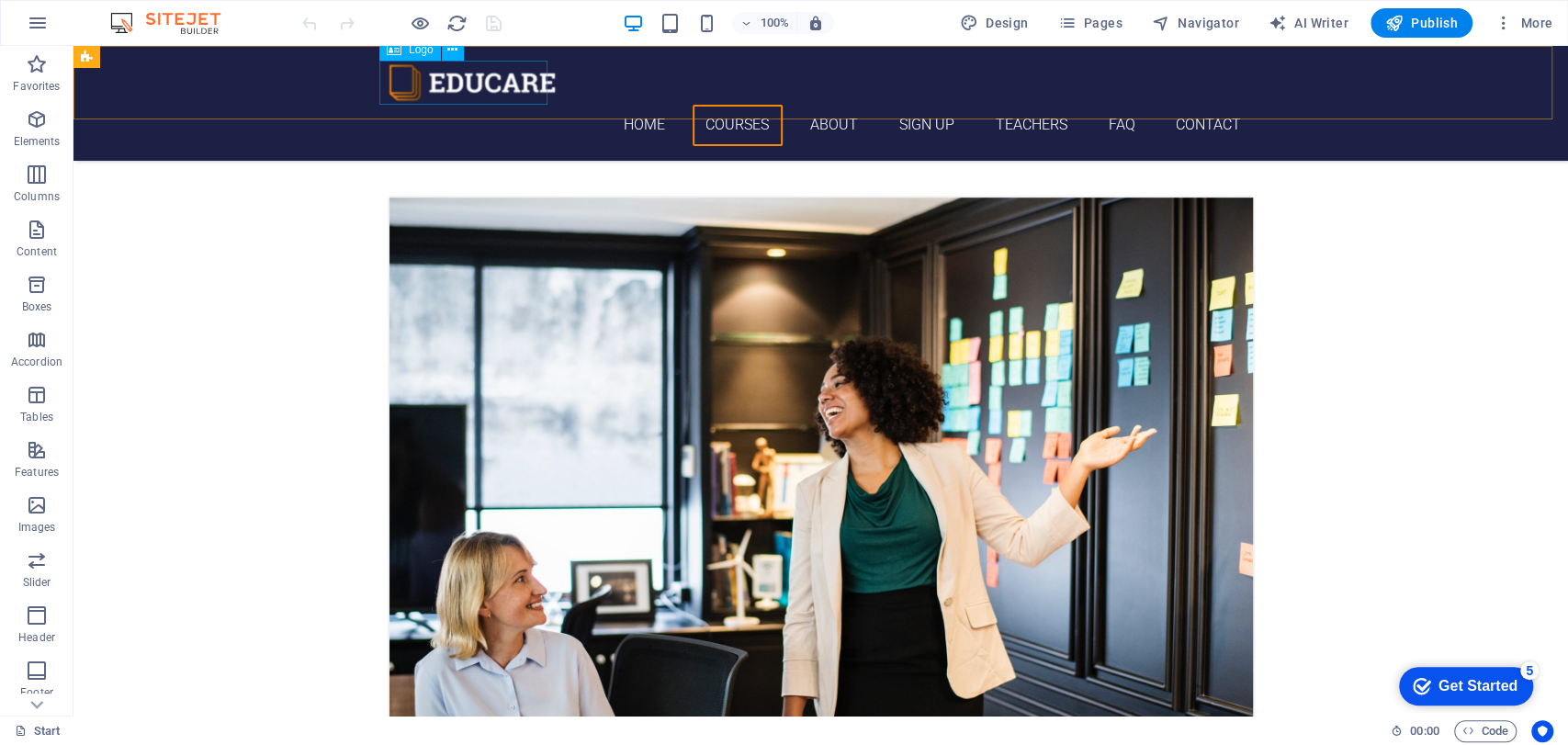
click at [518, 68] on div at bounding box center [821, 83] width 867 height 44
select select "px"
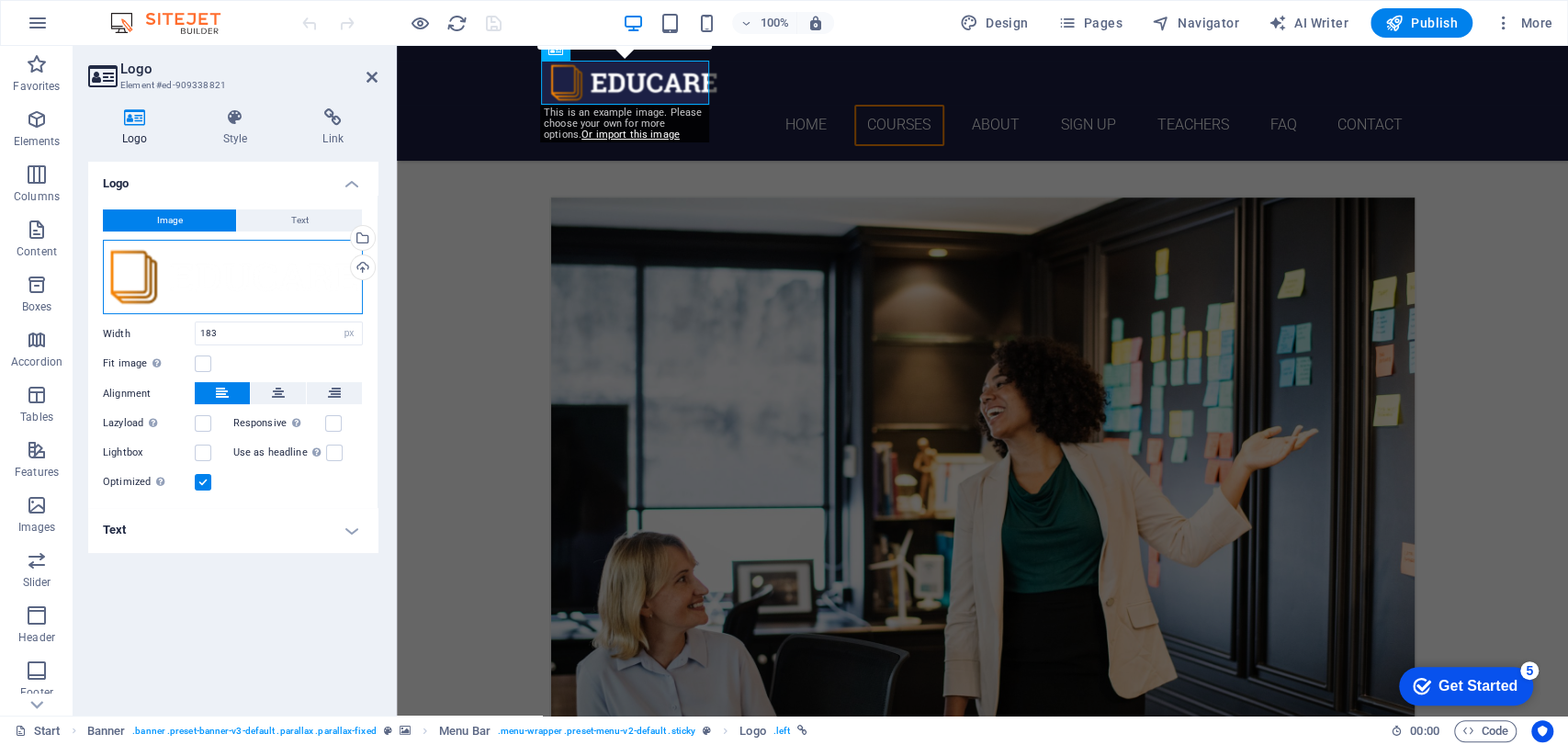
click at [230, 263] on div "Drag files here, click to choose files or select files from Files or our free s…" at bounding box center [232, 278] width 260 height 76
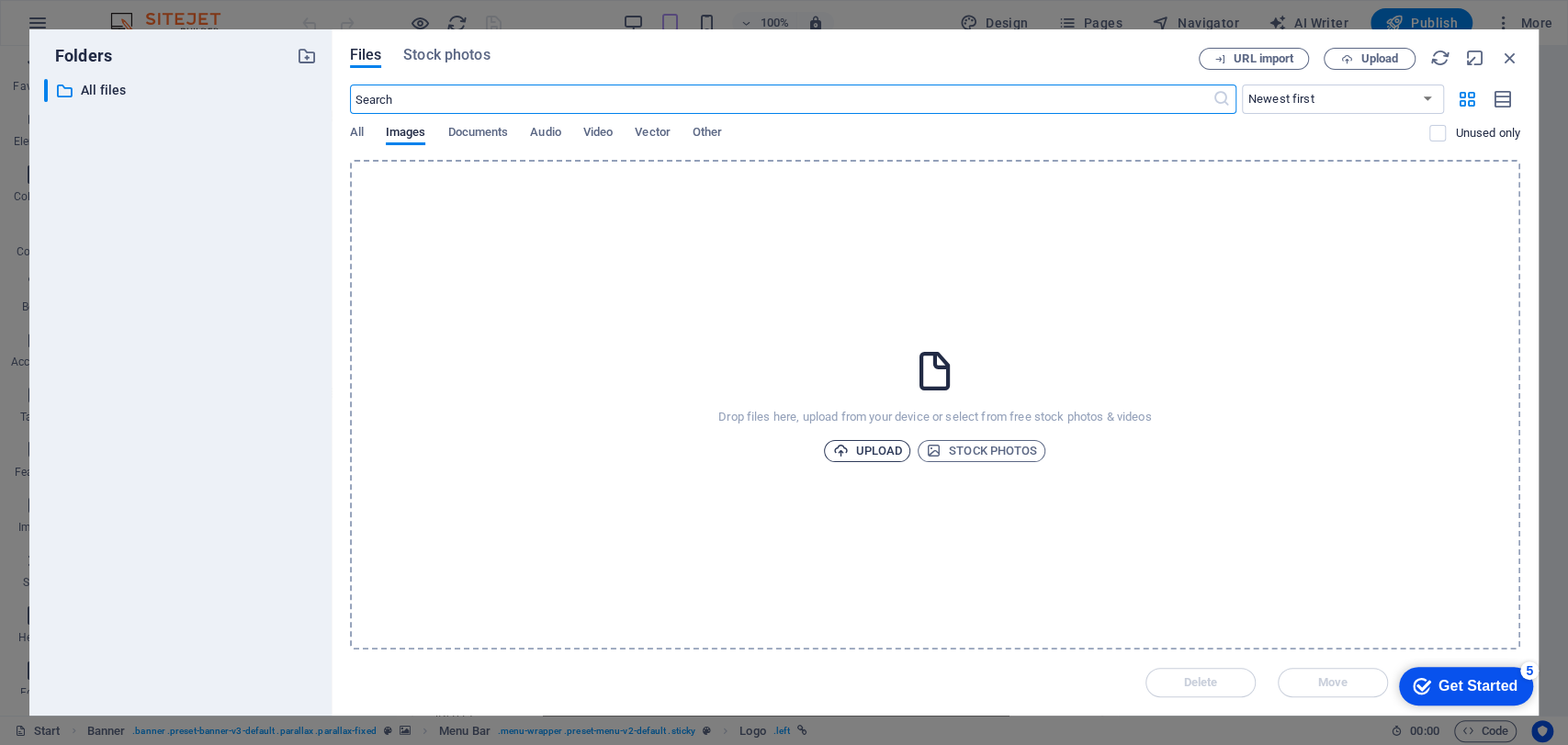
click at [849, 445] on span "Upload" at bounding box center [867, 451] width 70 height 22
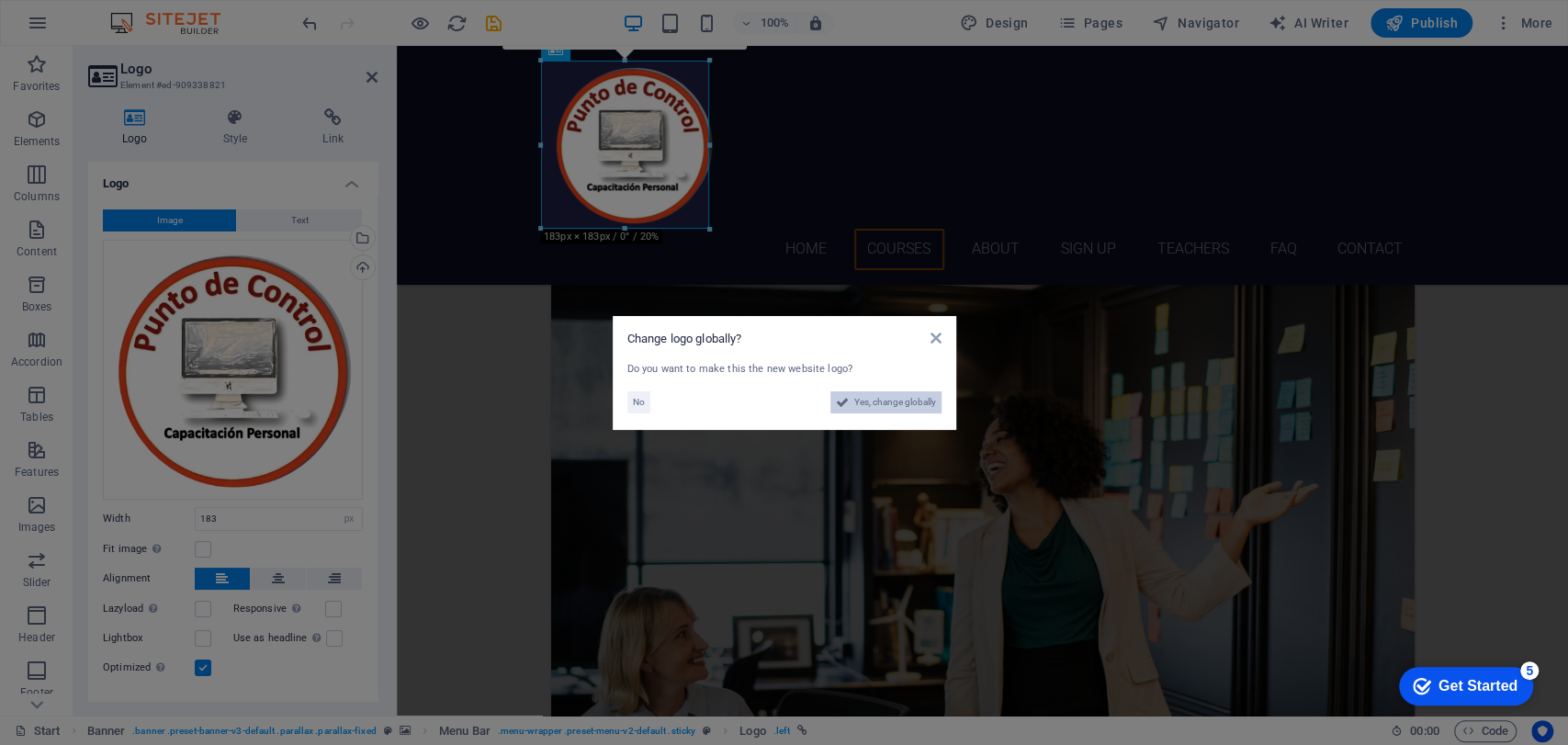
click at [892, 401] on span "Yes, change globally" at bounding box center [895, 403] width 82 height 22
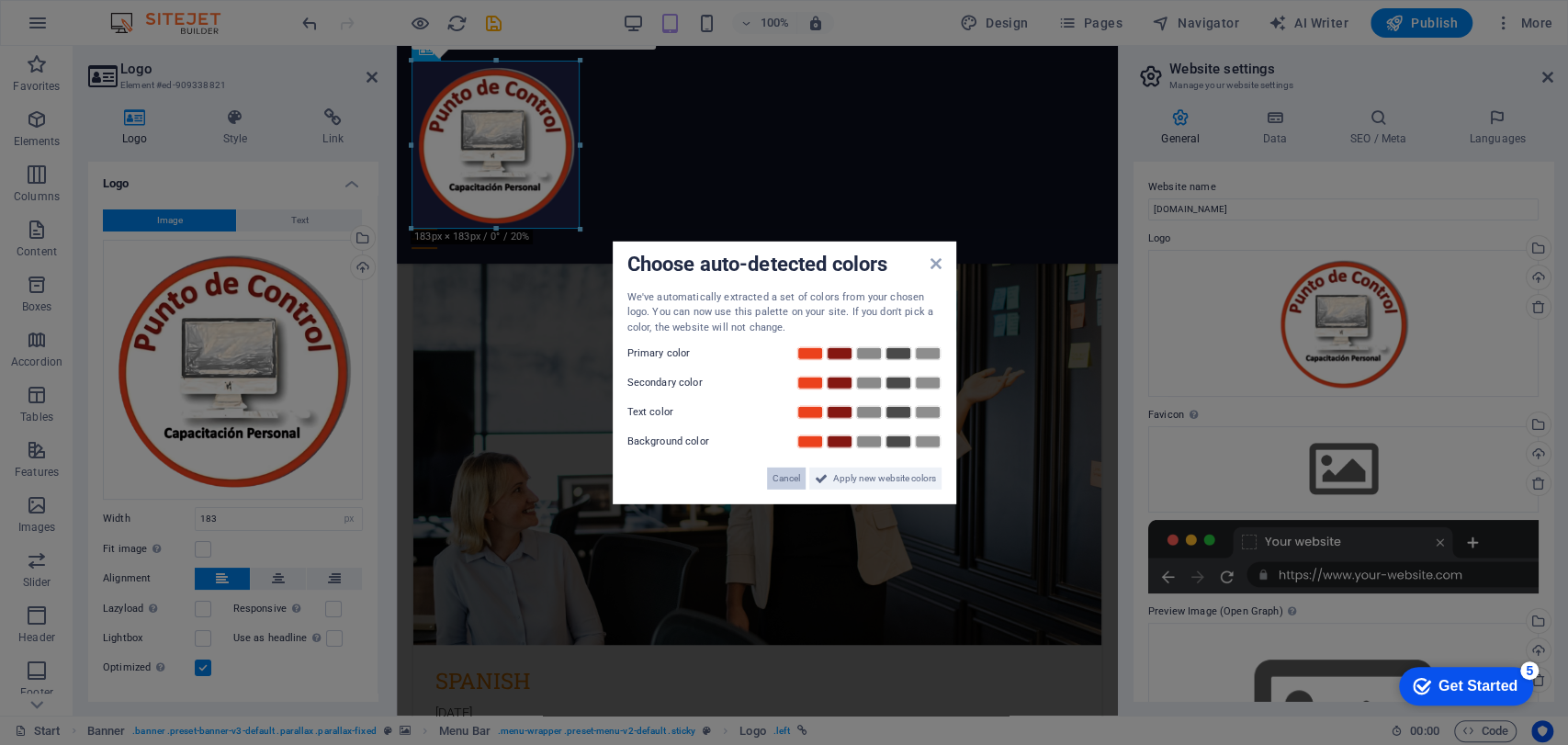
click at [781, 475] on span "Cancel" at bounding box center [786, 479] width 28 height 22
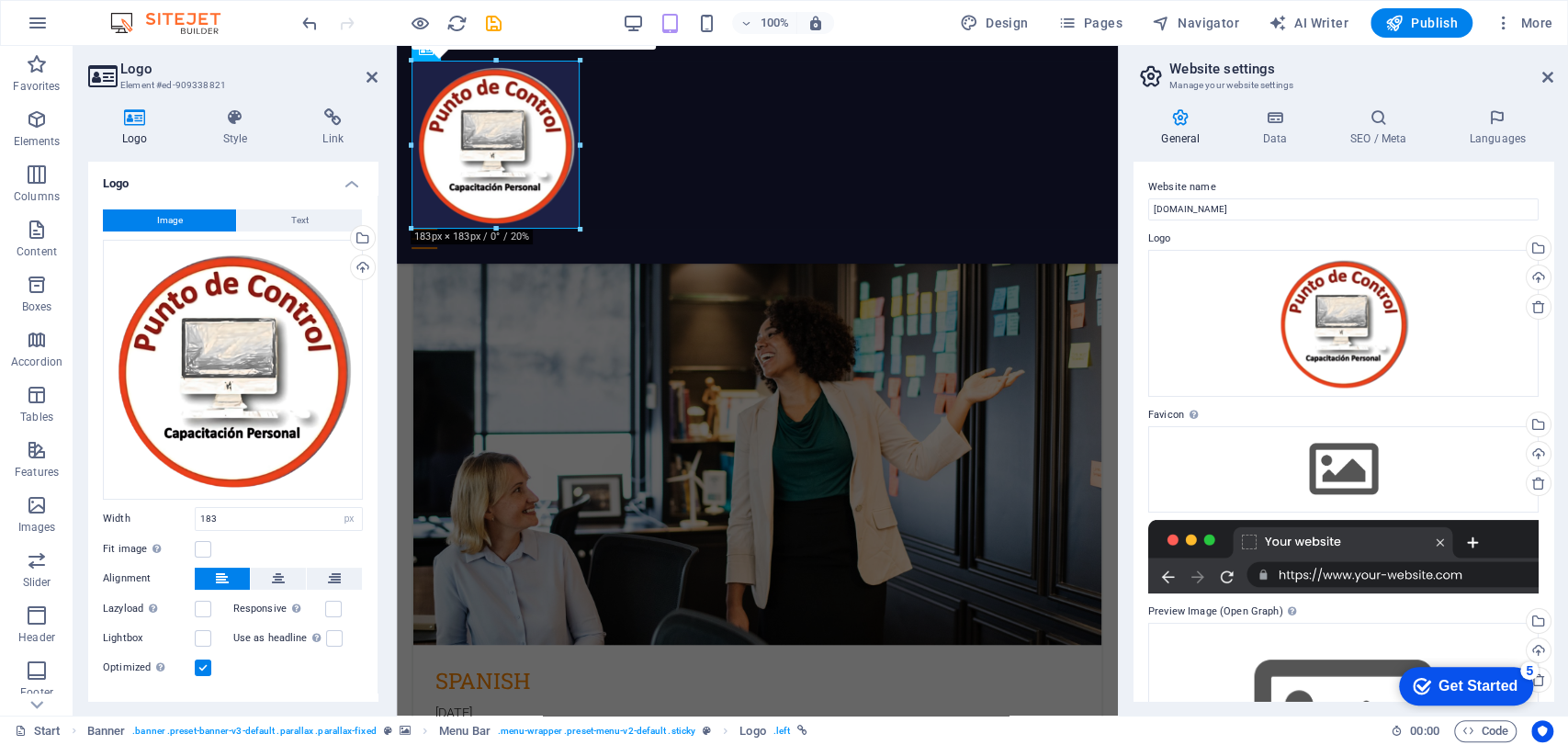
click at [1546, 91] on header "Website settings Manage your website settings" at bounding box center [1345, 70] width 416 height 48
click at [1546, 75] on icon at bounding box center [1547, 77] width 11 height 15
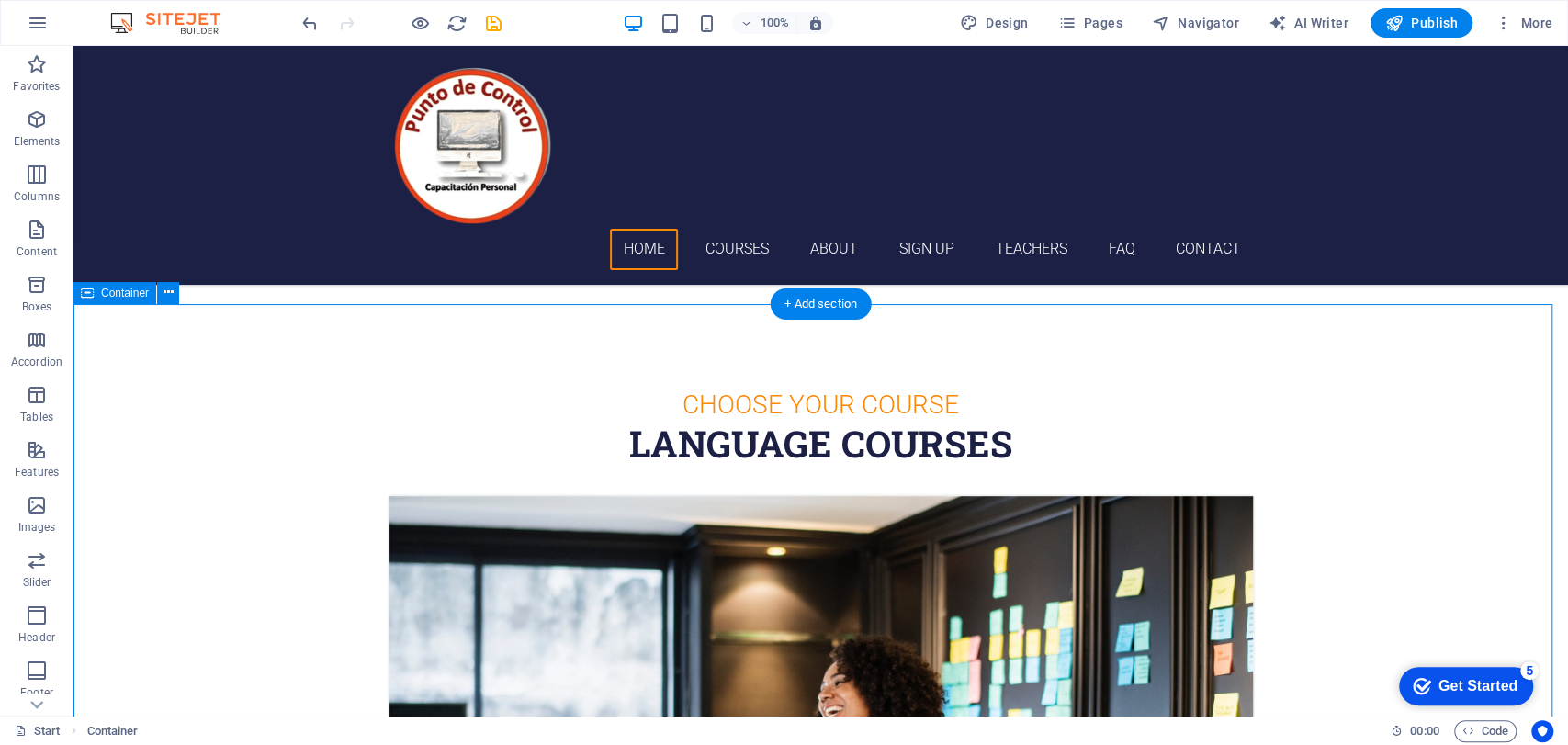
scroll to position [510, 0]
